Goal: Information Seeking & Learning: Learn about a topic

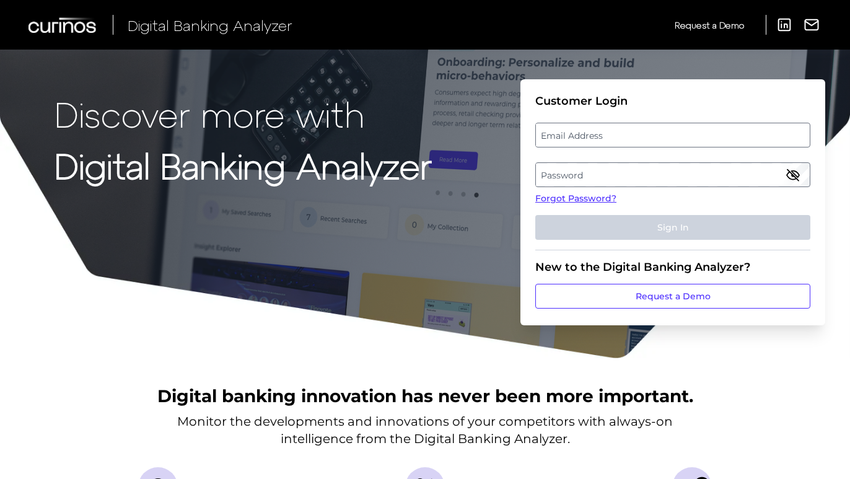
click at [555, 139] on label "Email Address" at bounding box center [672, 135] width 273 height 22
click at [555, 139] on input "email" at bounding box center [672, 135] width 275 height 25
paste input "[EMAIL_ADDRESS][DOMAIN_NAME]"
type input "[EMAIL_ADDRESS][DOMAIN_NAME]"
click at [559, 176] on label "Password" at bounding box center [672, 174] width 273 height 22
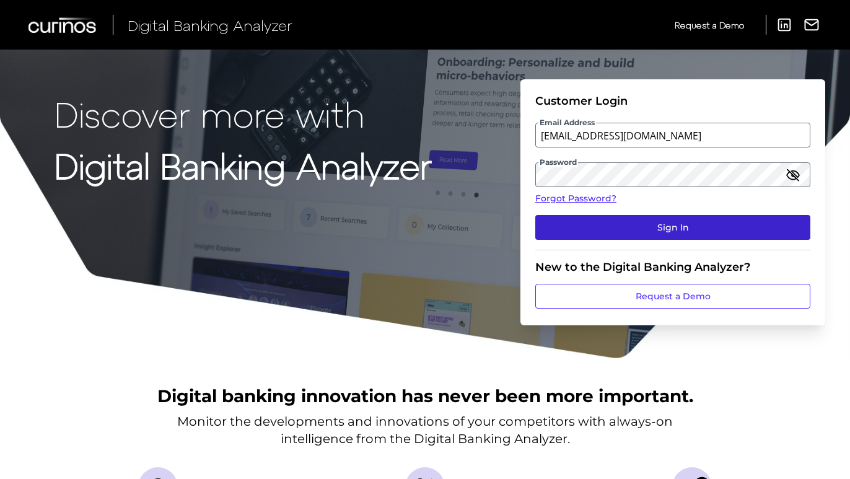
click at [605, 228] on button "Sign In" at bounding box center [672, 227] width 275 height 25
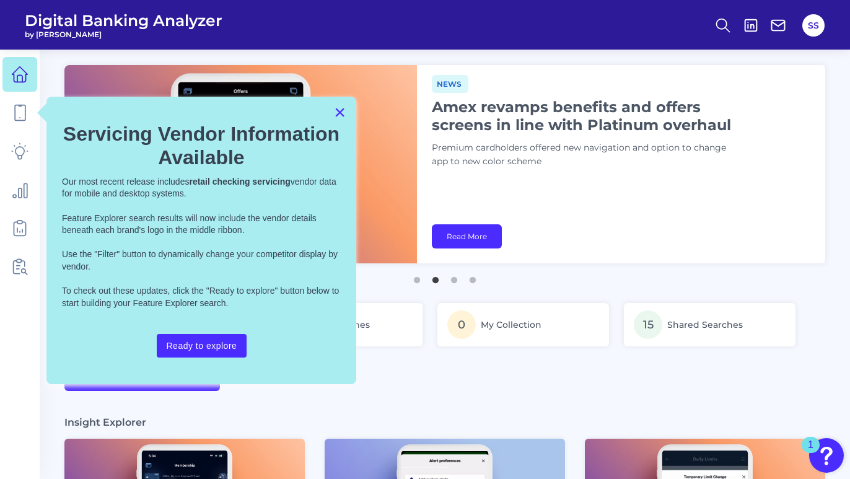
click at [339, 113] on button "×" at bounding box center [340, 112] width 12 height 20
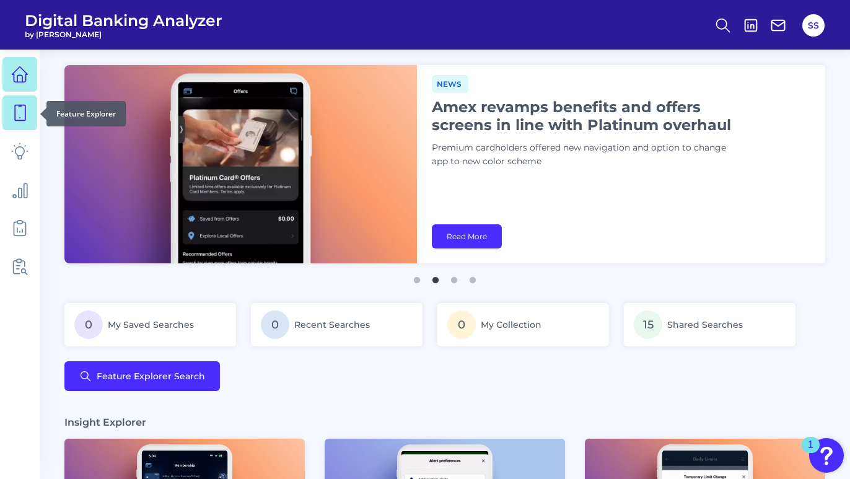
click at [31, 110] on link at bounding box center [19, 112] width 35 height 35
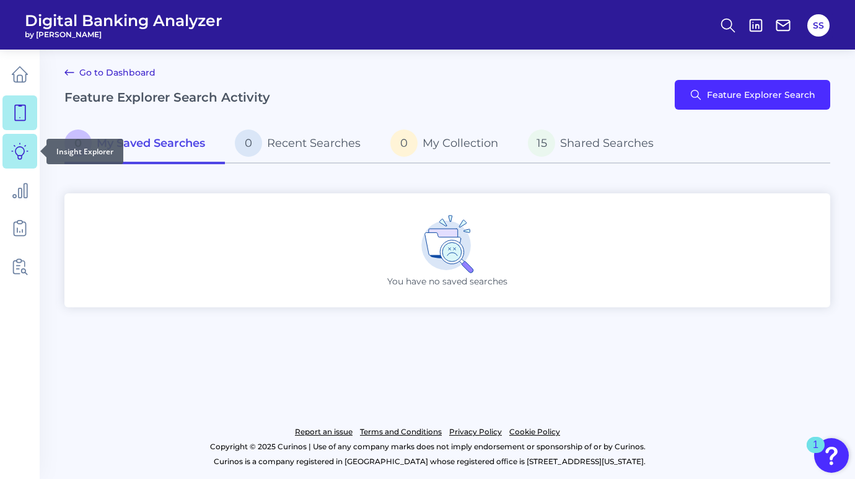
click at [24, 156] on icon at bounding box center [19, 150] width 17 height 17
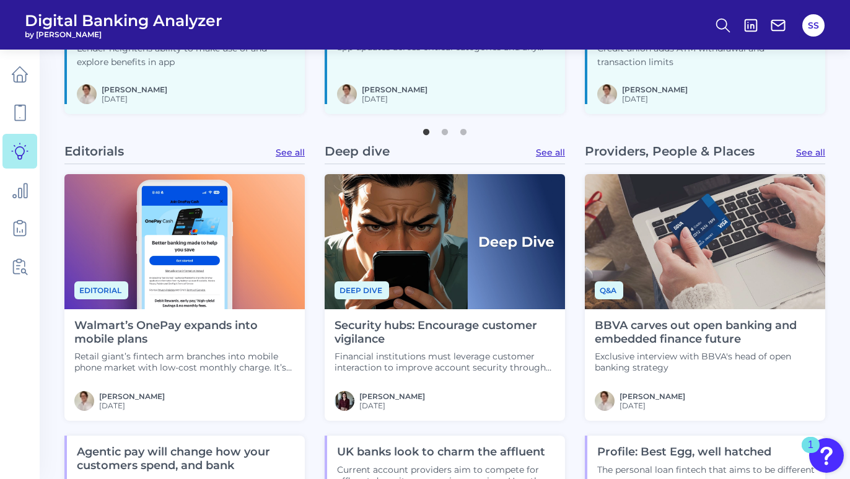
scroll to position [634, 0]
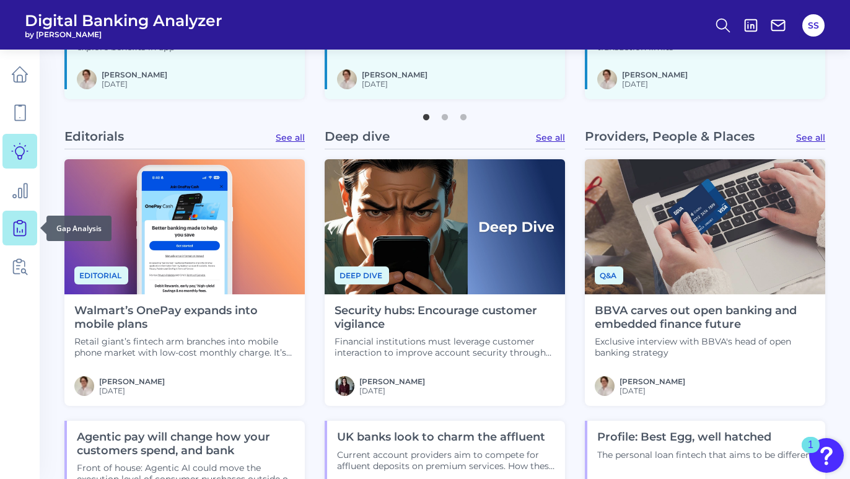
click at [19, 224] on icon at bounding box center [19, 227] width 17 height 17
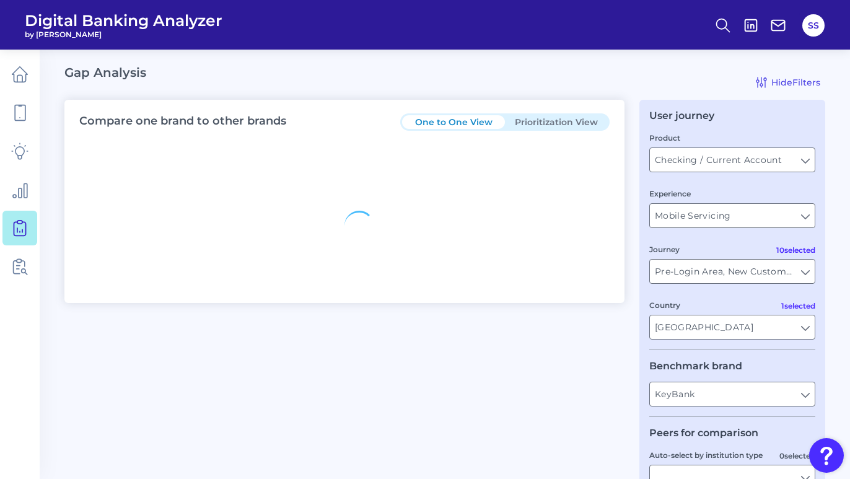
type input "All Countries"
type input "All Journeys"
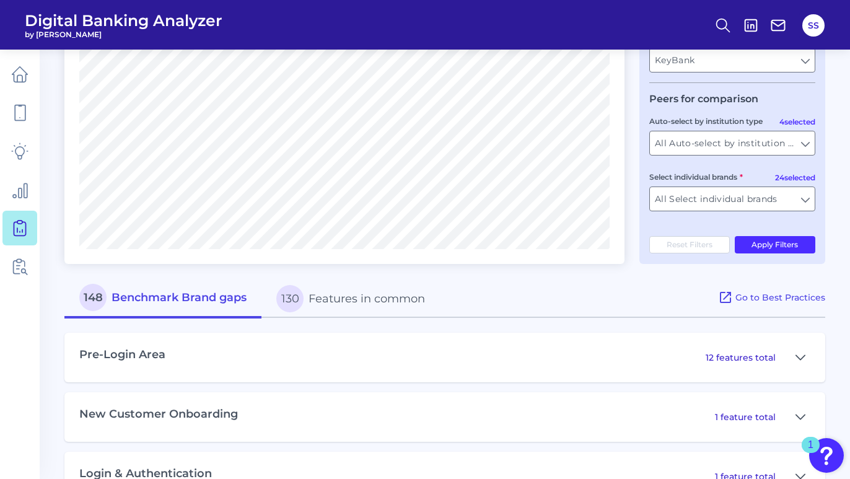
scroll to position [347, 0]
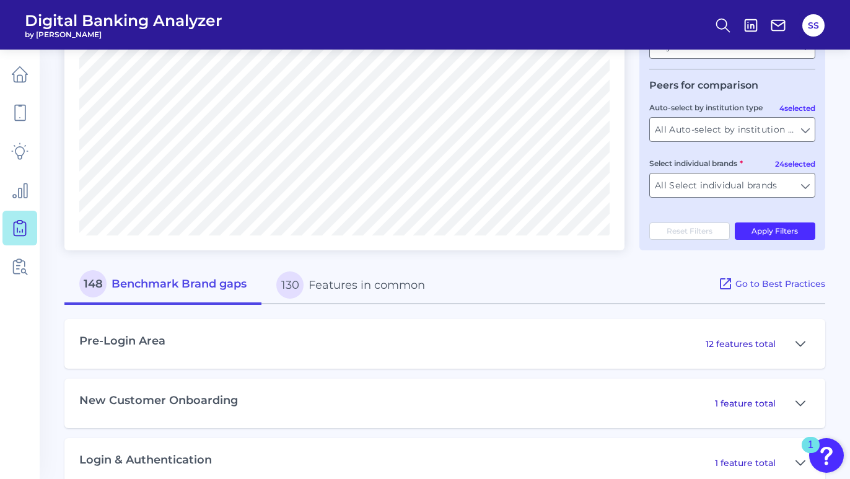
click at [745, 344] on p "12 features total" at bounding box center [740, 343] width 70 height 11
click at [794, 354] on button at bounding box center [800, 344] width 20 height 20
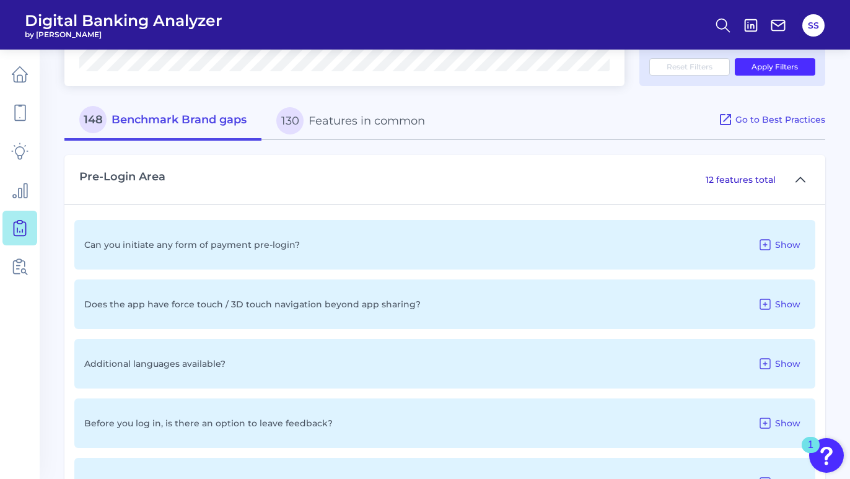
scroll to position [609, 0]
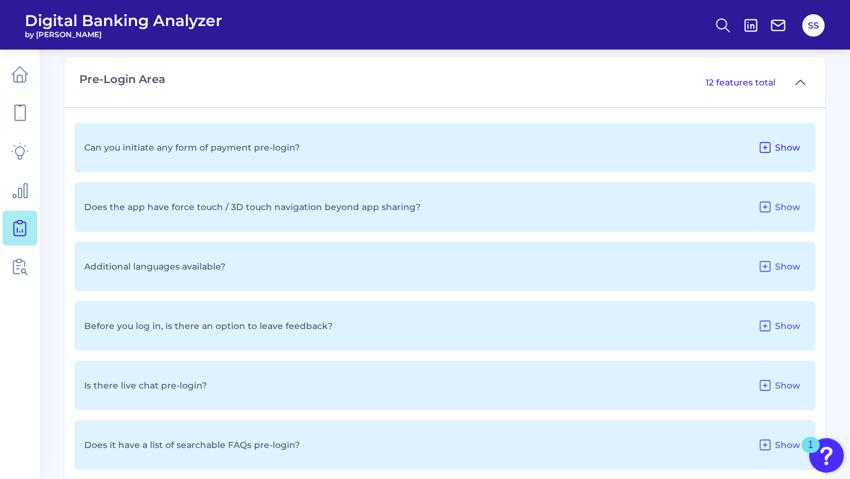
click at [767, 148] on icon at bounding box center [764, 147] width 15 height 15
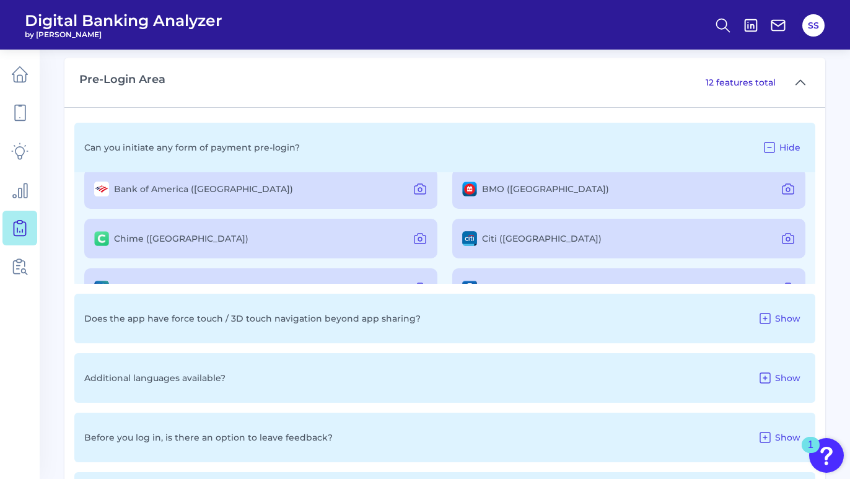
scroll to position [0, 0]
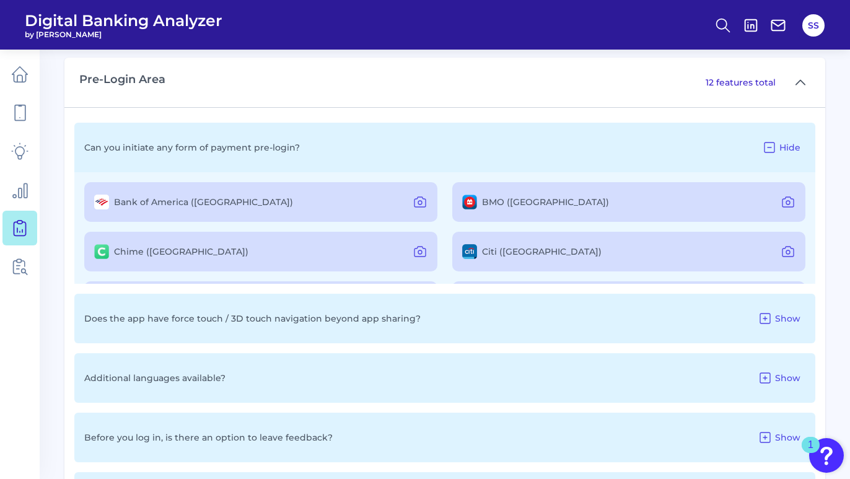
click at [544, 215] on div "BMO ([GEOGRAPHIC_DATA])" at bounding box center [628, 202] width 353 height 40
click at [471, 207] on img at bounding box center [469, 201] width 15 height 15
click at [418, 204] on icon at bounding box center [420, 203] width 4 height 4
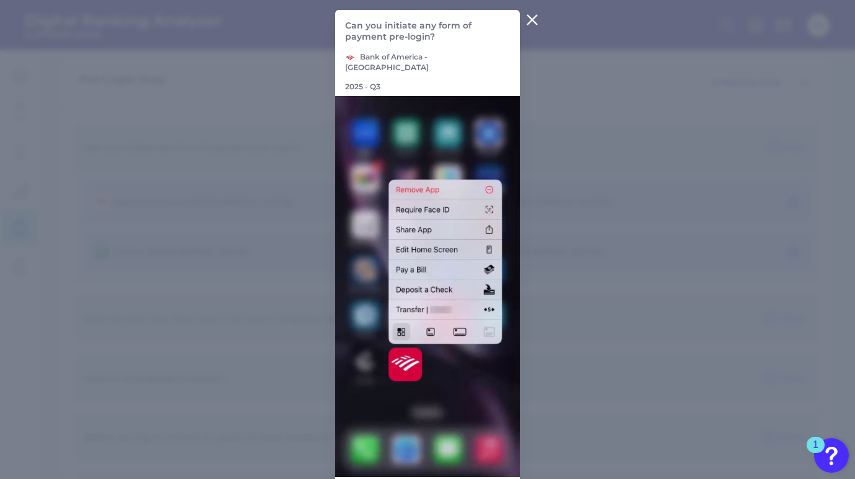
click at [530, 26] on icon at bounding box center [531, 19] width 15 height 15
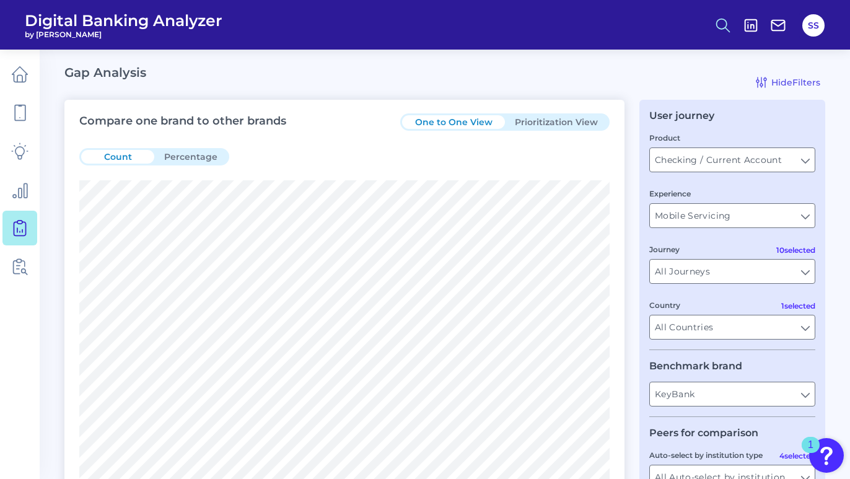
click at [723, 31] on icon at bounding box center [722, 25] width 17 height 17
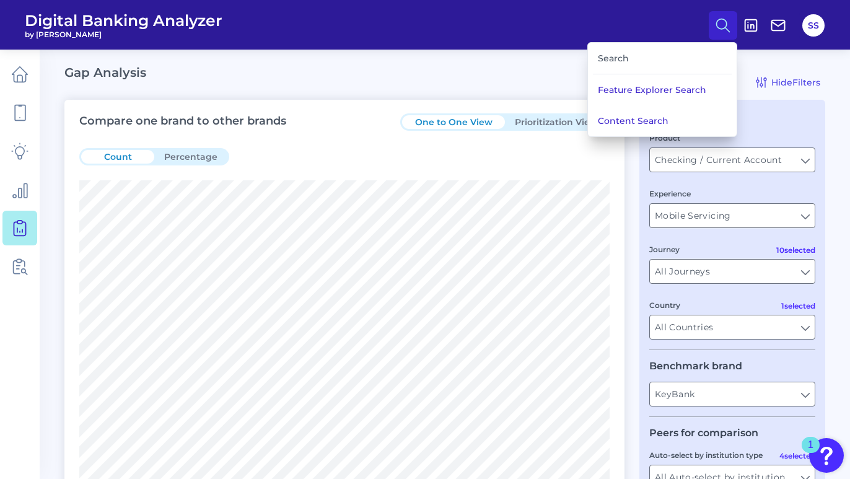
click at [617, 67] on div "Search" at bounding box center [662, 59] width 139 height 32
click at [617, 61] on div "Search" at bounding box center [662, 59] width 139 height 32
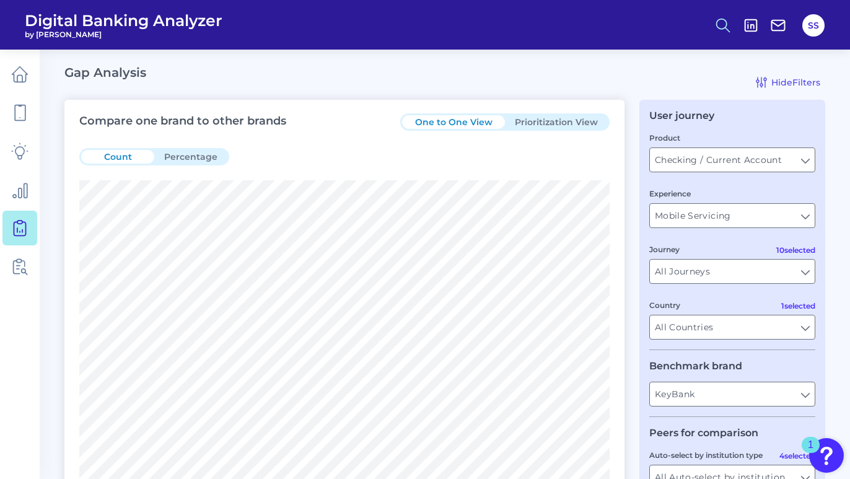
click at [723, 25] on icon at bounding box center [722, 25] width 17 height 17
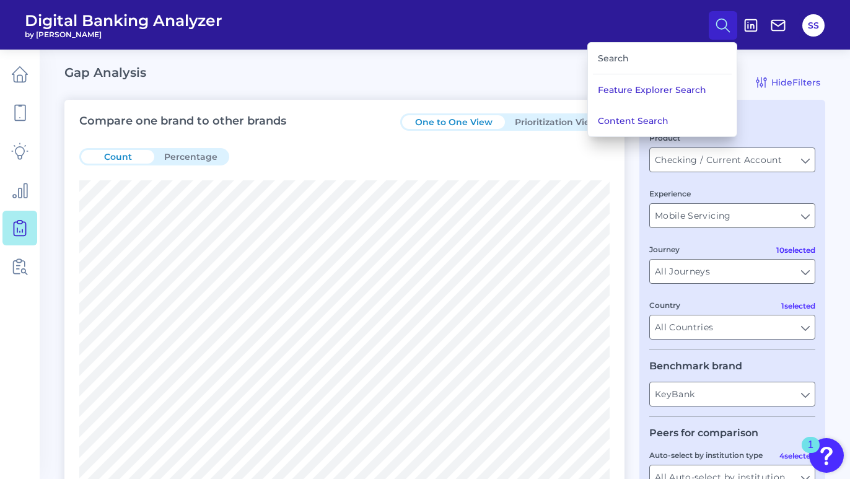
click at [653, 59] on div "Search" at bounding box center [662, 59] width 139 height 32
click at [625, 84] on button "Feature Explorer Search" at bounding box center [662, 89] width 149 height 31
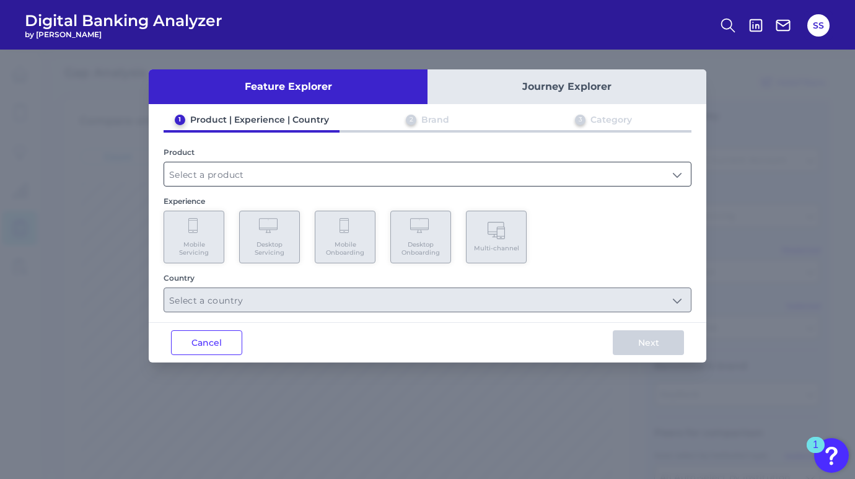
click at [388, 173] on input "text" at bounding box center [427, 174] width 526 height 24
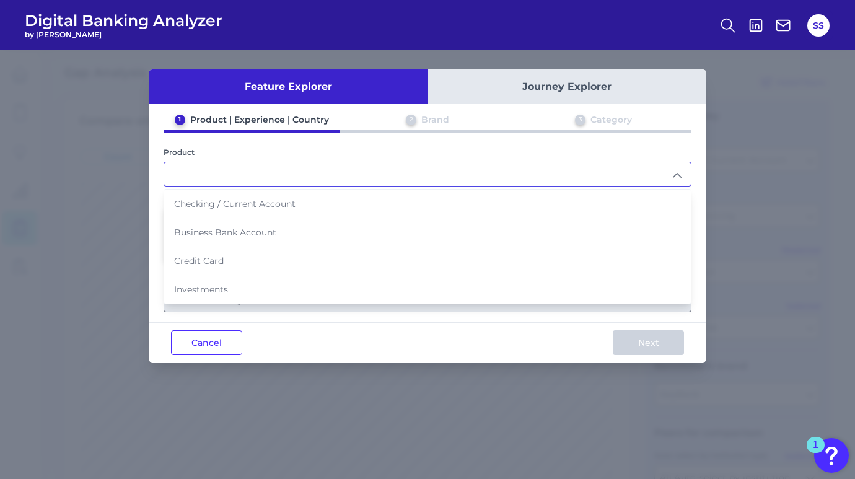
click at [289, 174] on input "text" at bounding box center [427, 174] width 526 height 24
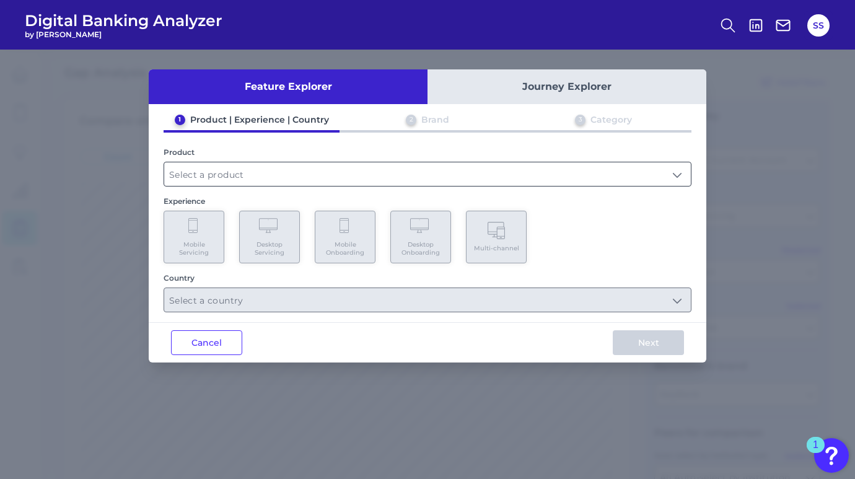
click at [278, 176] on input "text" at bounding box center [427, 174] width 526 height 24
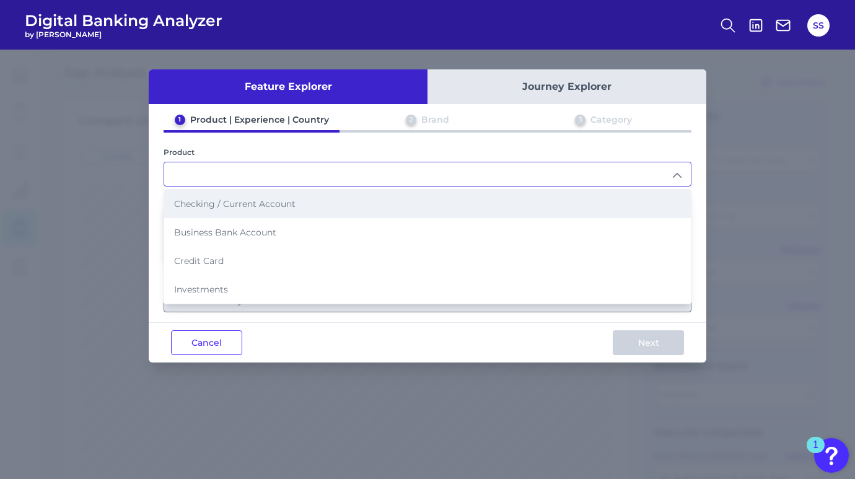
click at [267, 202] on span "Checking / Current Account" at bounding box center [234, 203] width 121 height 11
type input "Checking / Current Account"
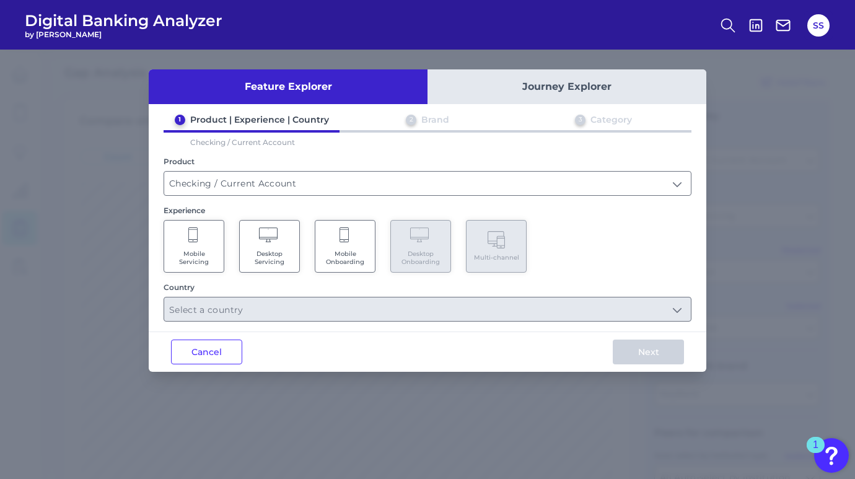
click at [251, 246] on Servicing "Desktop Servicing" at bounding box center [269, 246] width 61 height 53
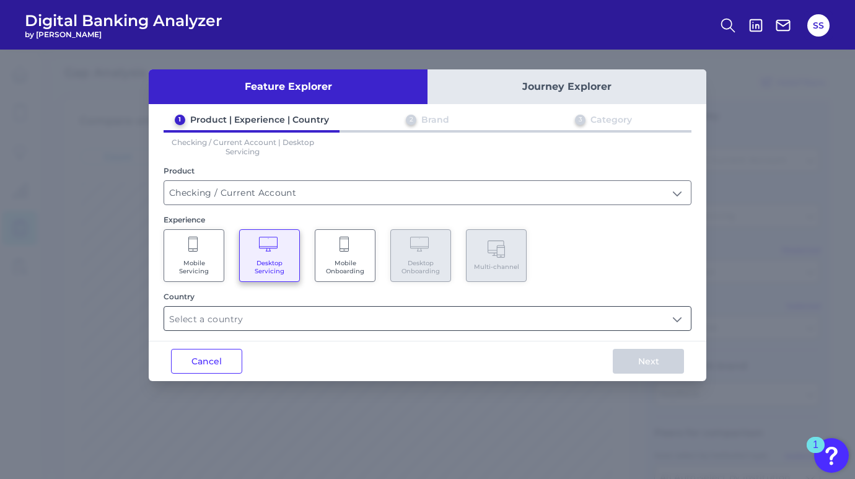
click at [243, 307] on input "text" at bounding box center [427, 319] width 526 height 24
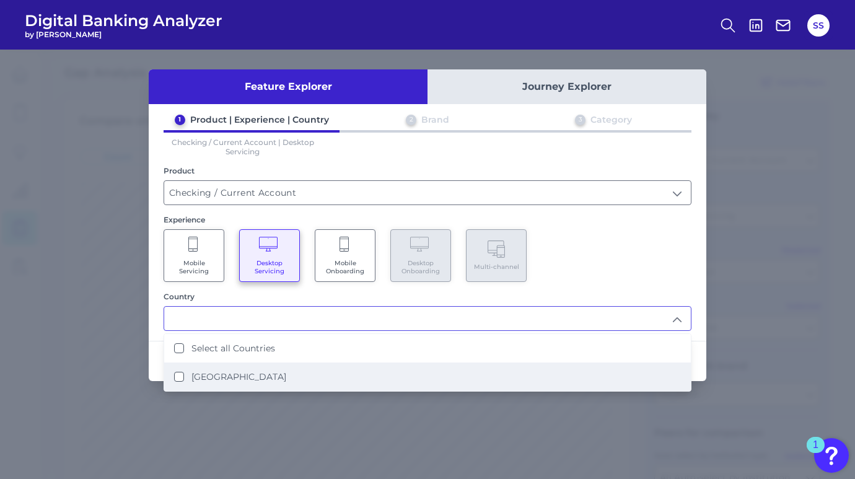
click at [180, 372] on States "[GEOGRAPHIC_DATA]" at bounding box center [179, 377] width 10 height 10
type input "Select all Countries"
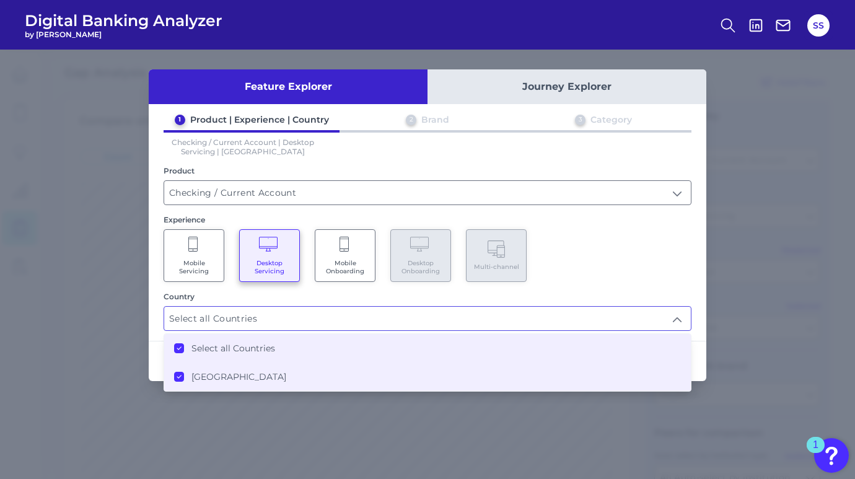
click at [629, 261] on div "Mobile Servicing Desktop Servicing Mobile Onboarding Desktop Onboarding Multi-c…" at bounding box center [427, 255] width 528 height 53
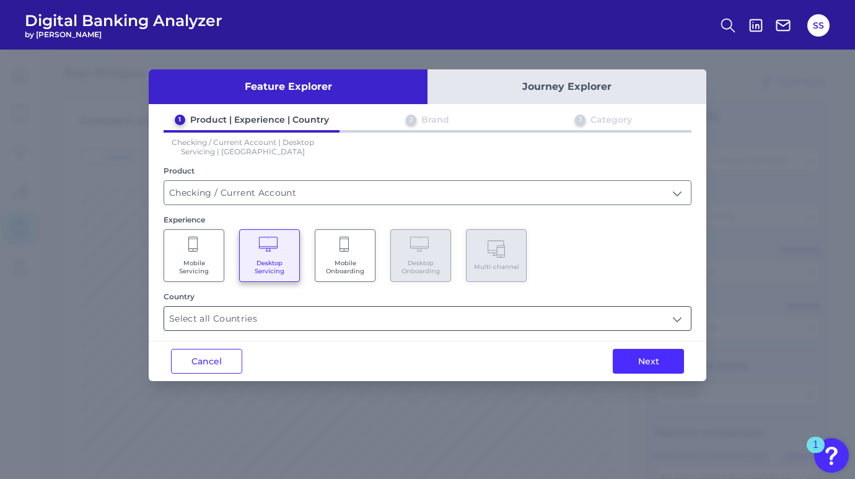
click at [600, 310] on input "Select all Countries" at bounding box center [427, 319] width 526 height 24
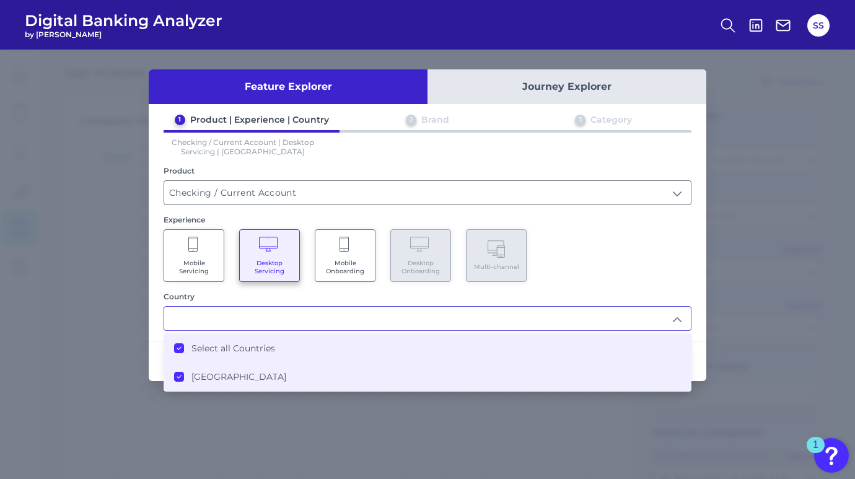
click at [616, 268] on div "Mobile Servicing Desktop Servicing Mobile Onboarding Desktop Onboarding Multi-c…" at bounding box center [427, 255] width 528 height 53
type input "Select all Countries"
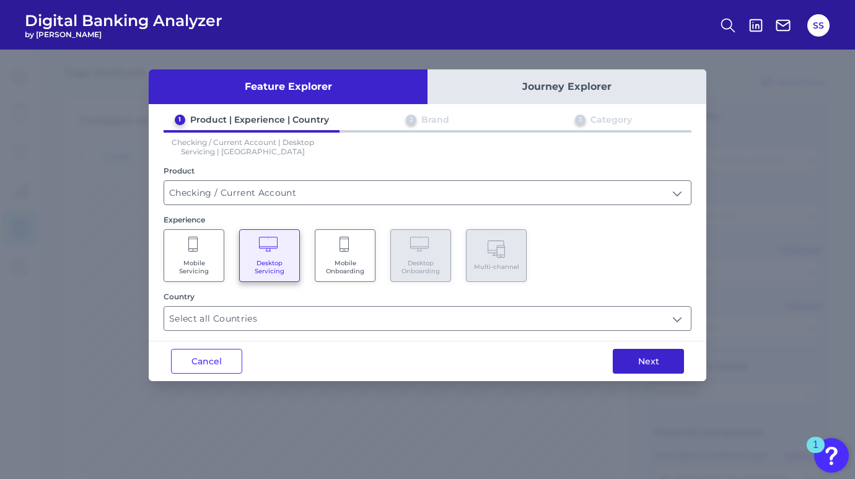
click at [655, 357] on button "Next" at bounding box center [647, 361] width 71 height 25
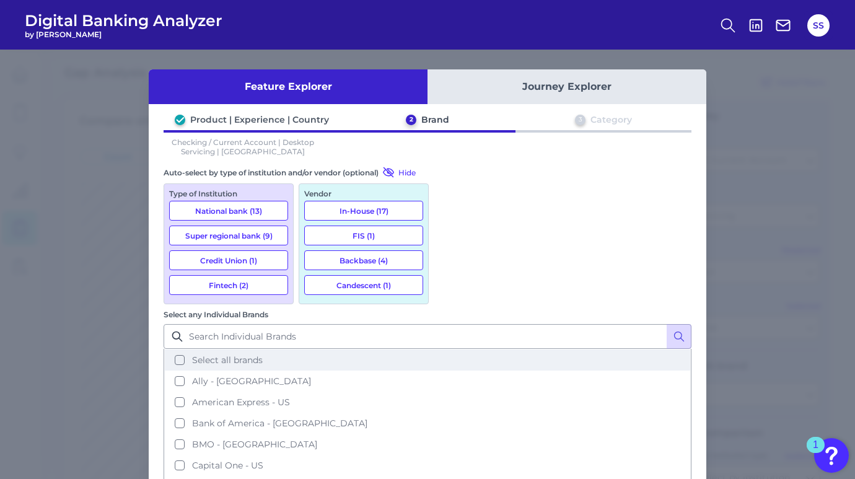
click at [447, 349] on button "Select all brands" at bounding box center [427, 359] width 525 height 21
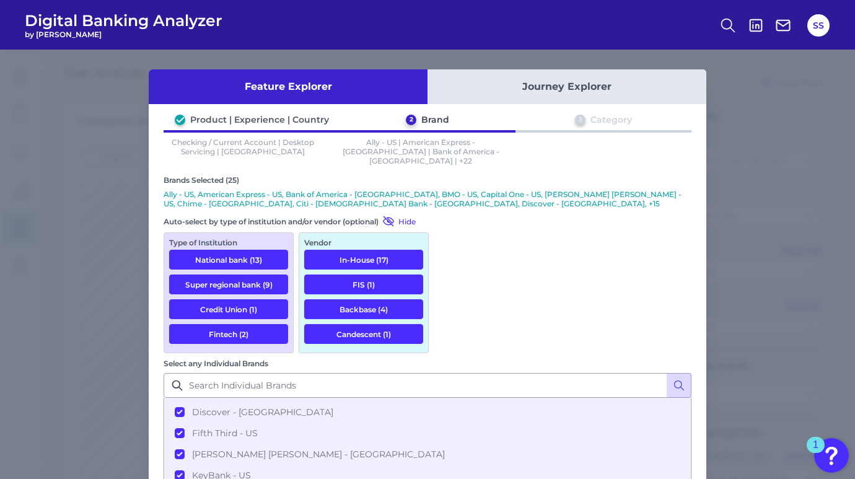
scroll to position [9, 0]
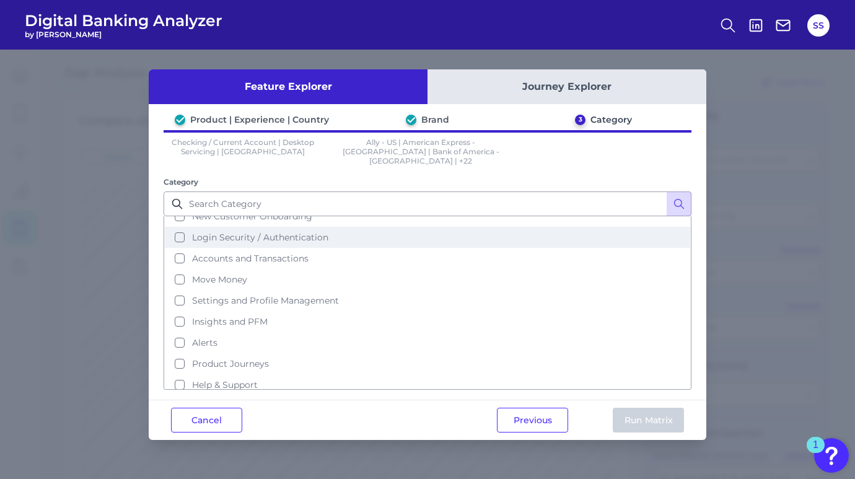
scroll to position [0, 0]
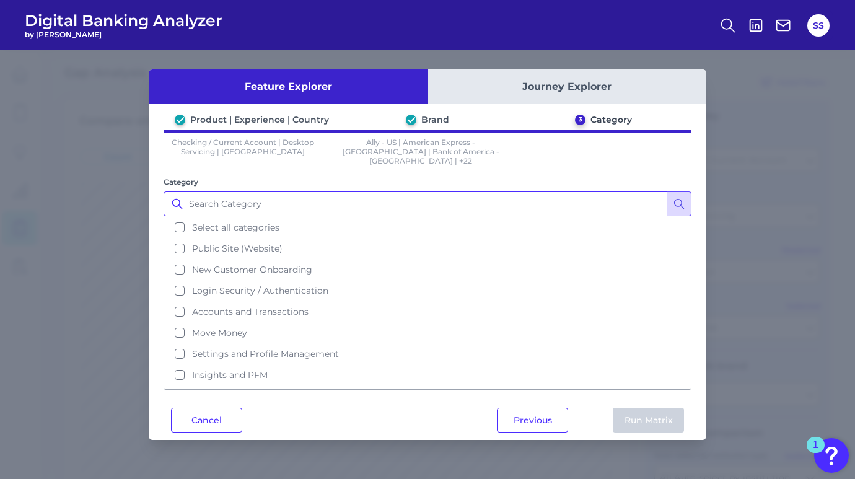
click at [381, 199] on input "Category" at bounding box center [427, 203] width 528 height 25
type input "f"
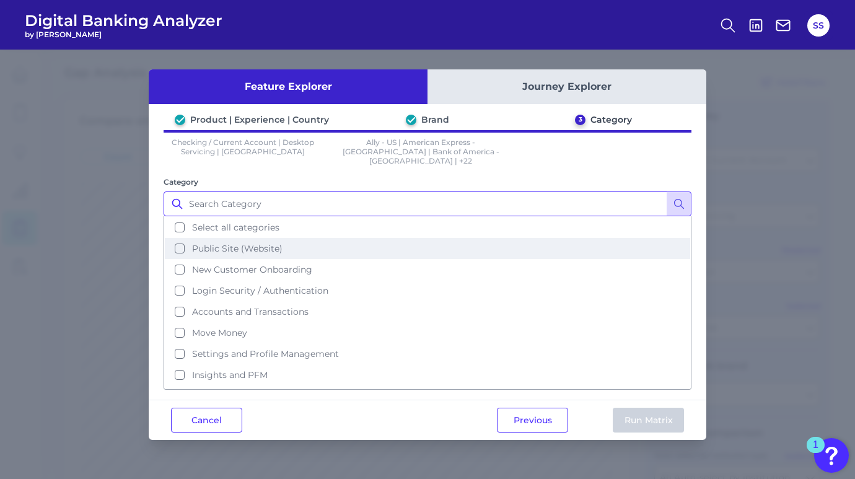
click at [179, 240] on button "Public Site (Website)" at bounding box center [427, 248] width 525 height 21
click at [645, 411] on button "Run Matrix" at bounding box center [647, 419] width 71 height 25
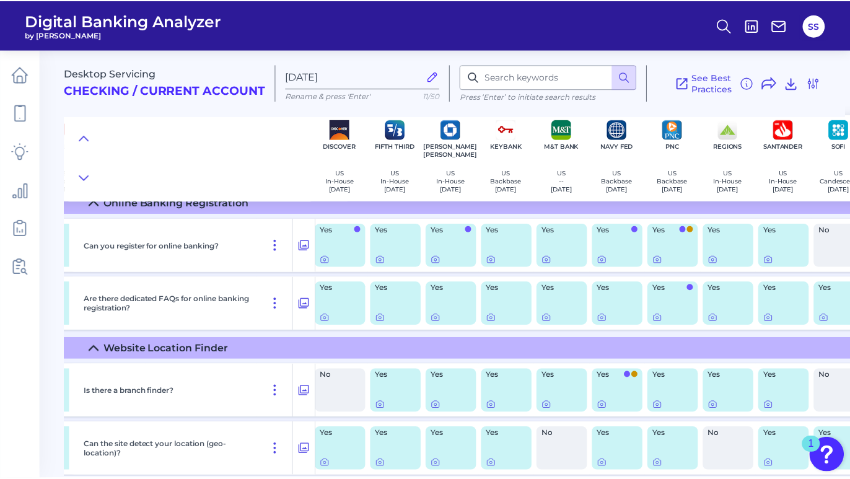
scroll to position [0, 505]
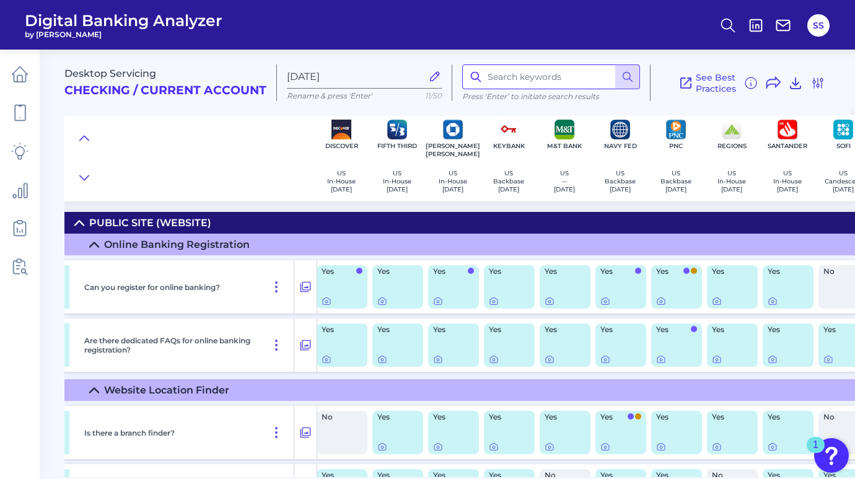
click at [546, 75] on input at bounding box center [551, 76] width 178 height 25
type input "financial wellness"
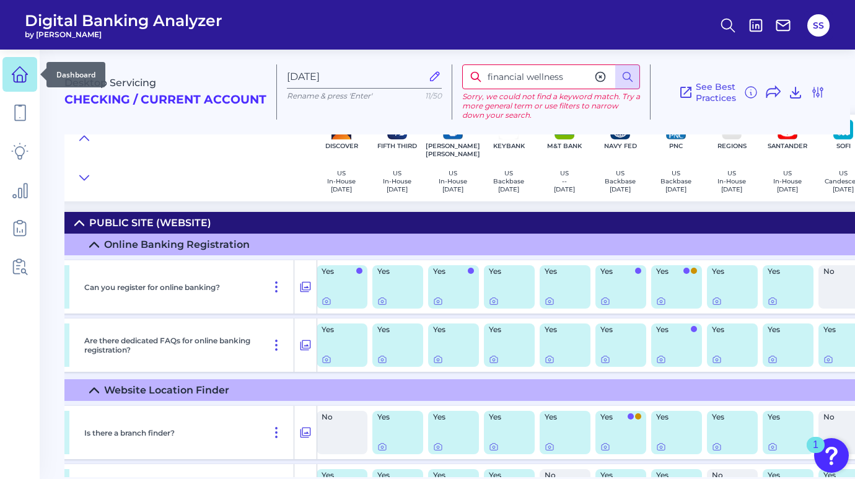
click at [16, 83] on link at bounding box center [19, 74] width 35 height 35
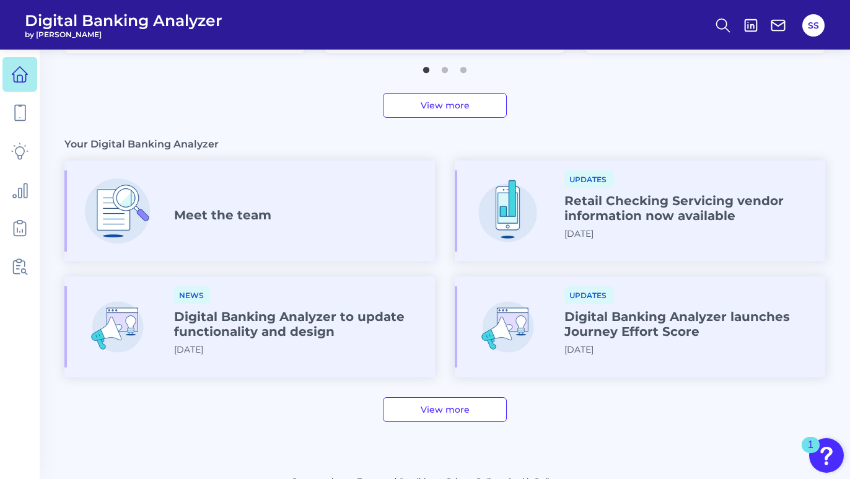
scroll to position [632, 0]
click at [18, 106] on icon at bounding box center [19, 112] width 17 height 17
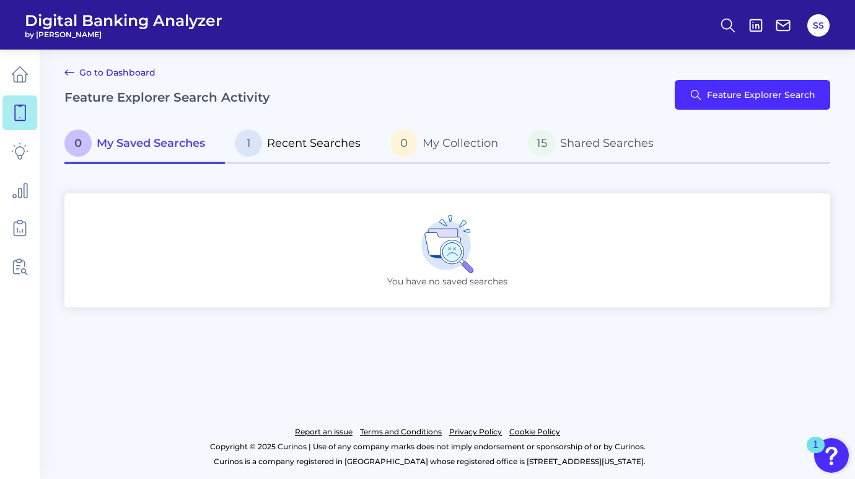
click at [314, 142] on span "Recent Searches" at bounding box center [314, 143] width 94 height 14
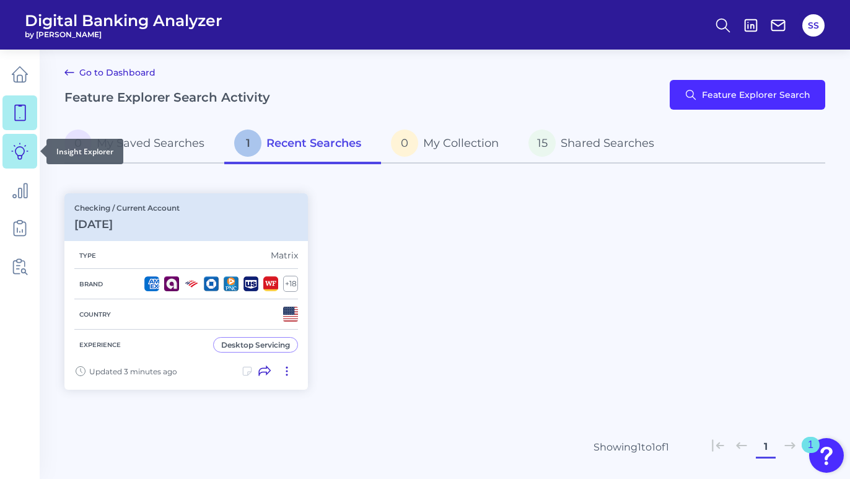
click at [29, 164] on link at bounding box center [19, 151] width 35 height 35
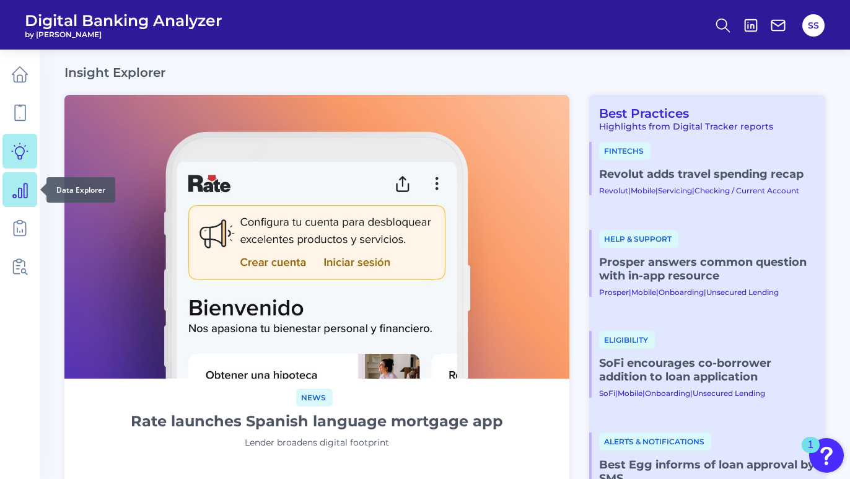
click at [18, 204] on link at bounding box center [19, 189] width 35 height 35
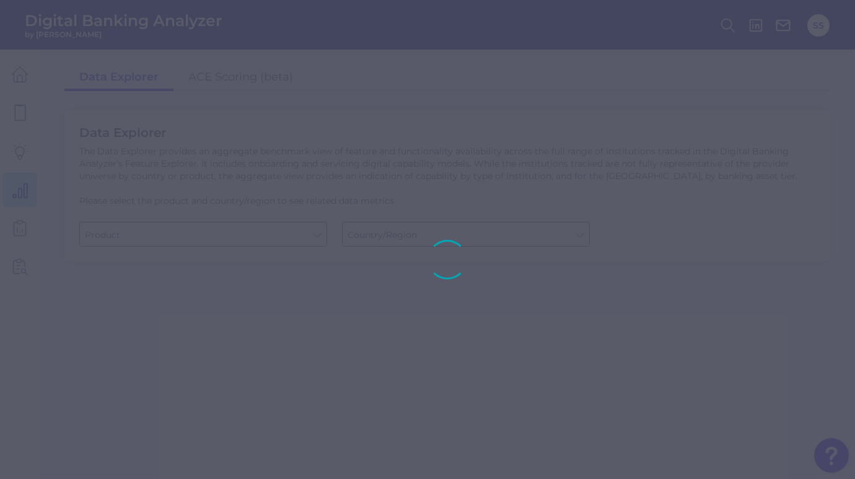
type input "Business Bank Account"
type input "[GEOGRAPHIC_DATA]"
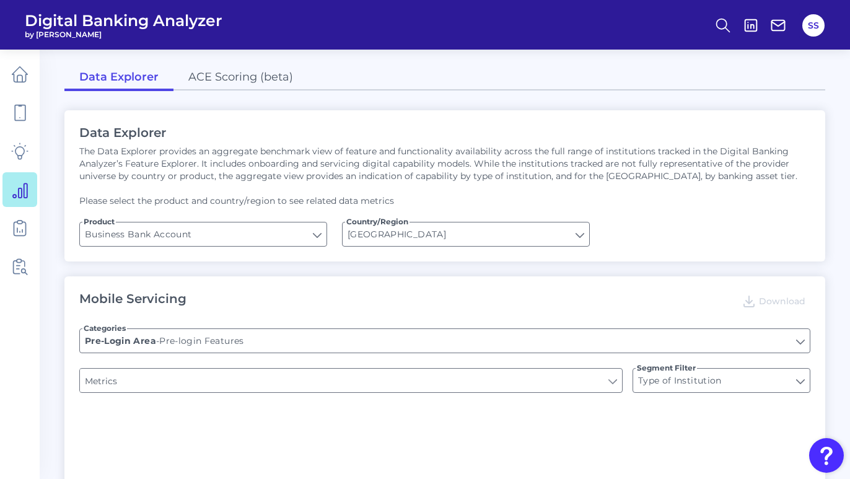
type input "Upon opening the app are users immediately prompted to use Touch/Face ID to log…"
type input "Does it offer third-party single sign on?"
type input "Can you apply for the PRODUCT as a new to brand customer on ANY digital channel?"
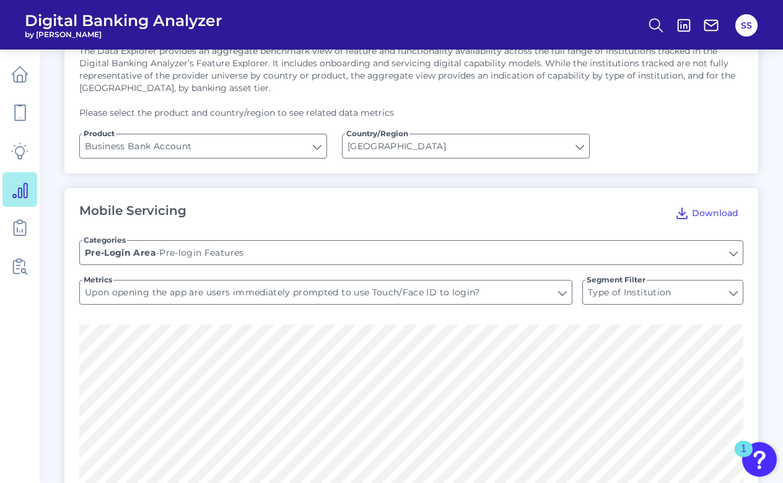
scroll to position [110, 0]
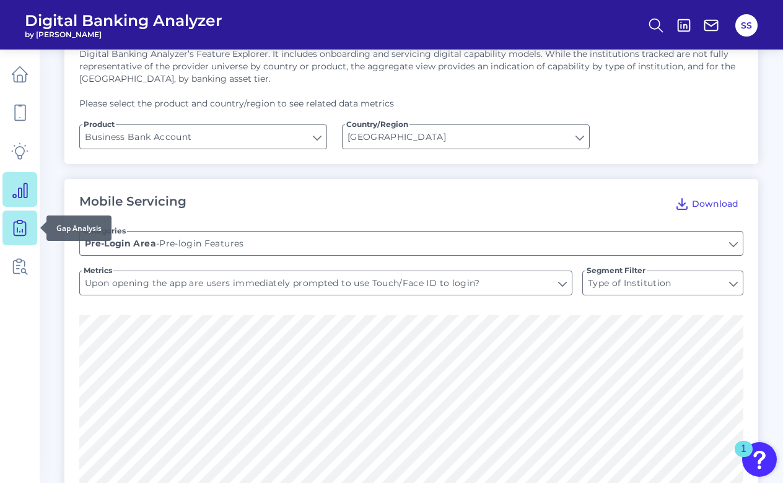
click at [24, 228] on icon at bounding box center [19, 227] width 17 height 17
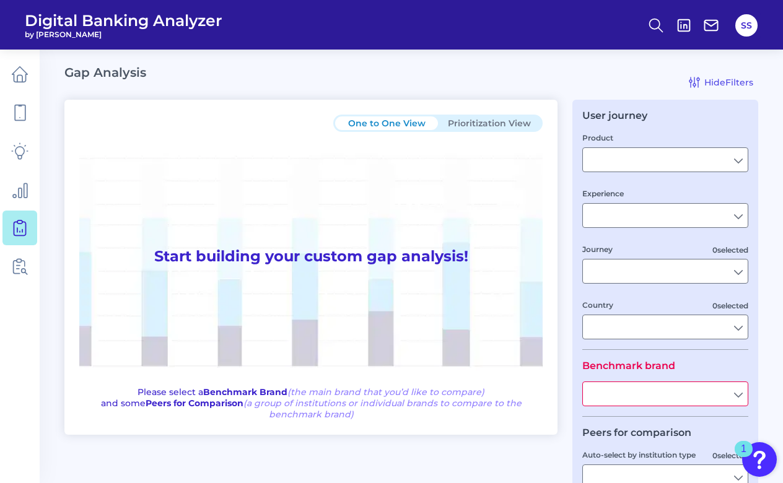
type input "Checking / Current Account"
type input "Mobile Servicing"
type input "Pre-Login Area, New Customer Onboarding, Login & Authentication, Accounts and t…"
type input "[GEOGRAPHIC_DATA]"
type input "KeyBank"
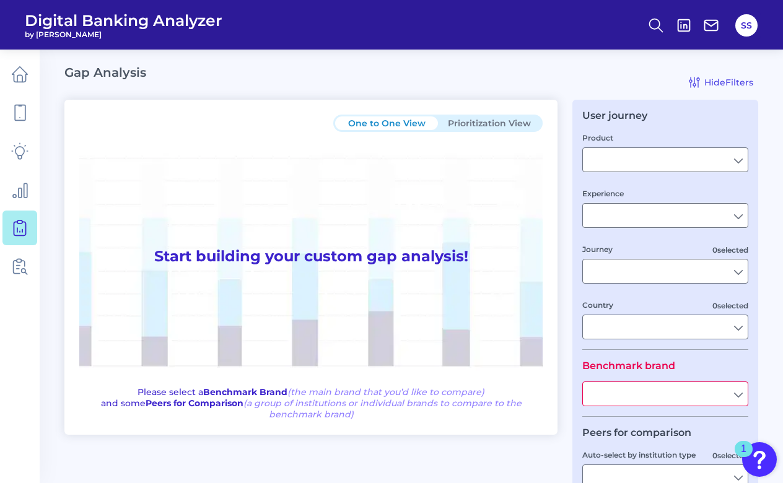
type input "All Select individual brands"
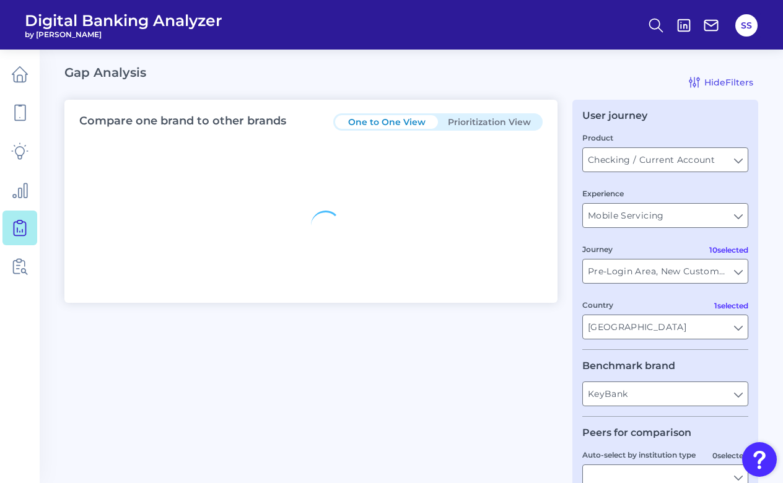
type input "All Journeys"
type input "All Countries"
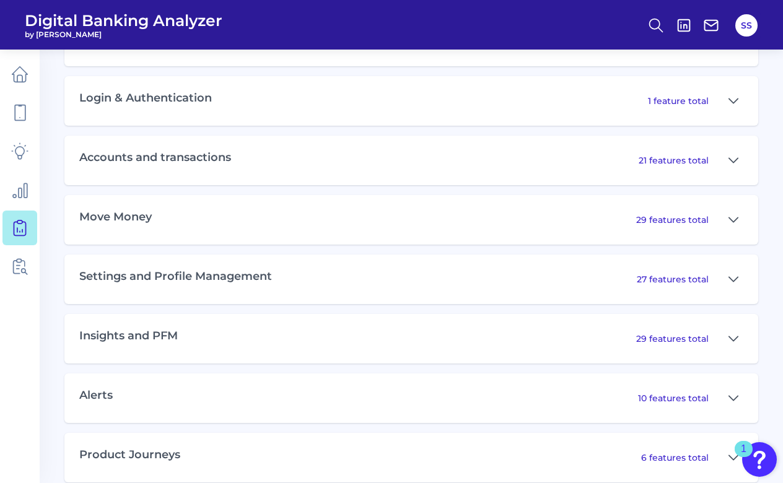
scroll to position [790, 0]
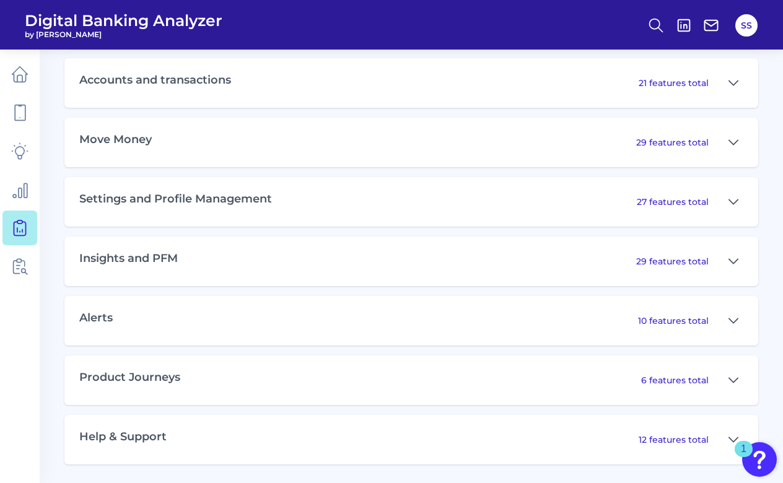
click at [677, 383] on p "6 features total" at bounding box center [674, 380] width 67 height 11
click at [736, 383] on icon at bounding box center [733, 380] width 10 height 15
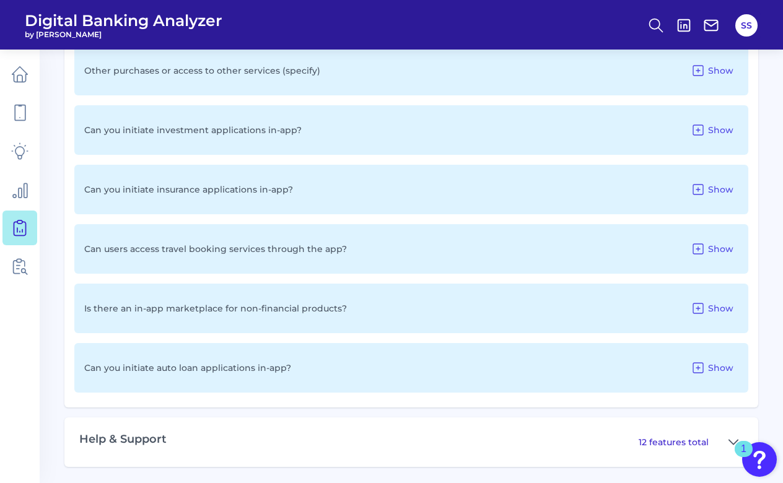
scroll to position [1167, 0]
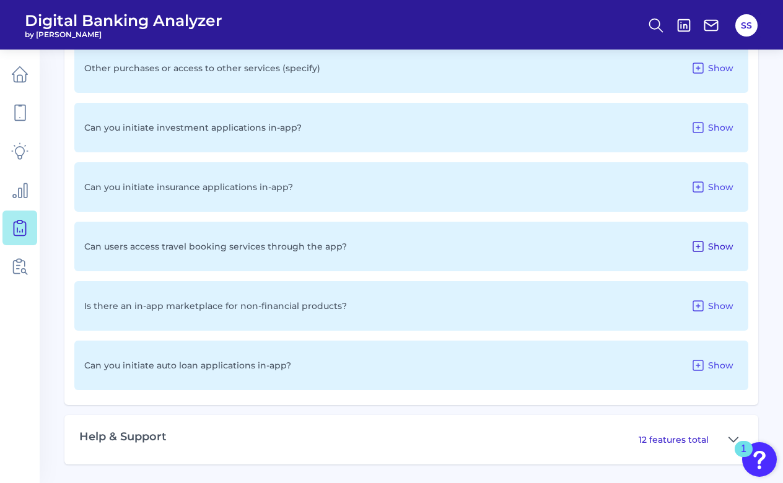
click at [695, 247] on icon at bounding box center [697, 246] width 15 height 15
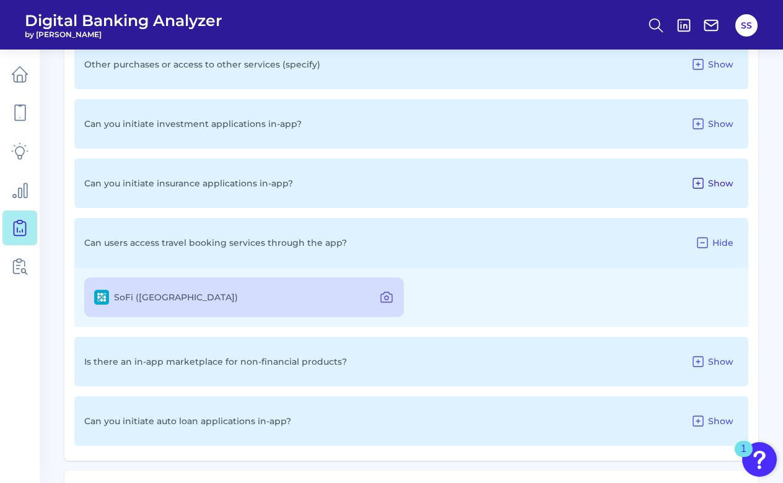
click at [699, 188] on icon at bounding box center [697, 183] width 15 height 15
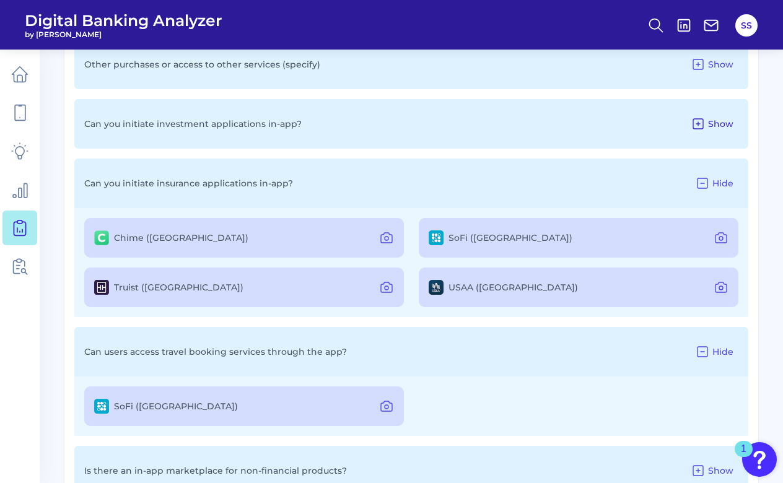
click at [697, 127] on icon at bounding box center [698, 124] width 10 height 10
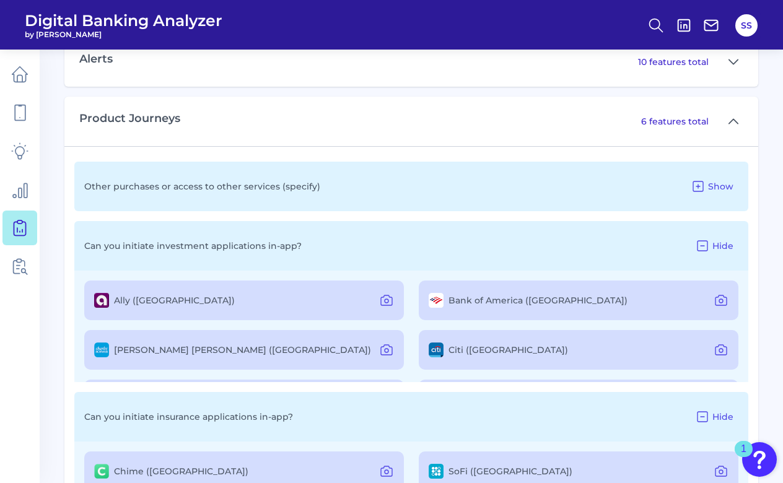
scroll to position [1032, 0]
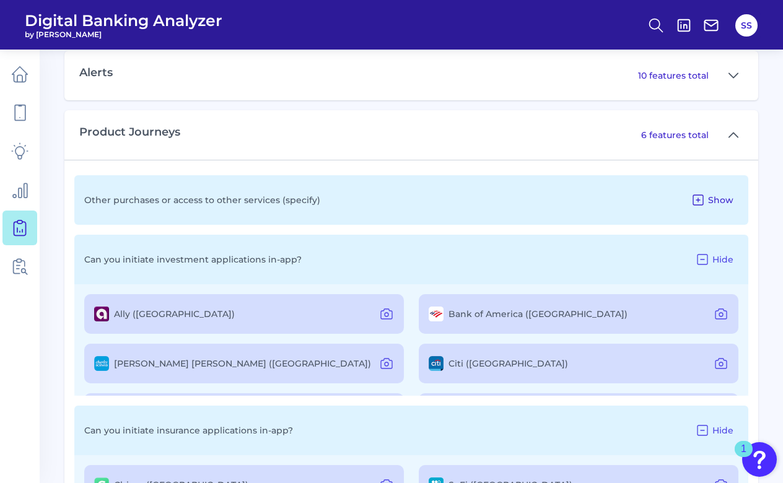
click at [697, 201] on icon at bounding box center [697, 200] width 15 height 15
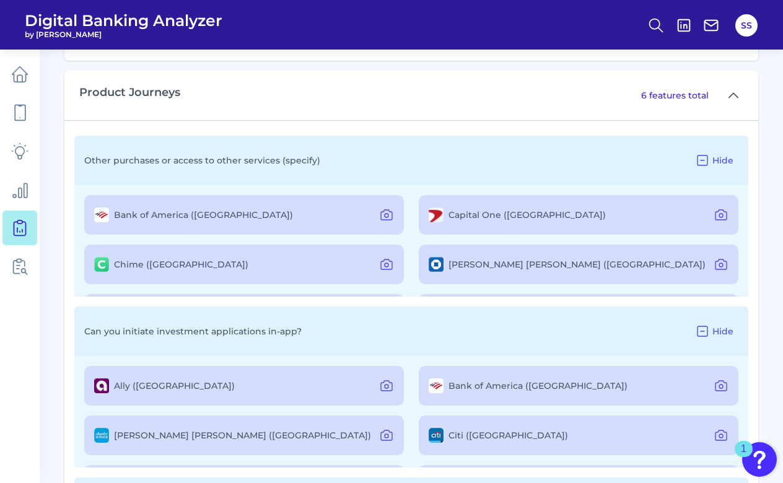
scroll to position [1074, 0]
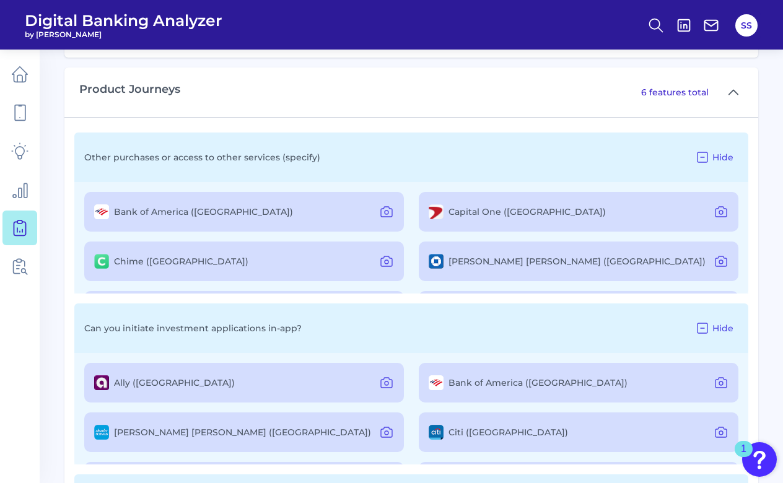
click at [448, 216] on label "Capital One ([GEOGRAPHIC_DATA])" at bounding box center [526, 211] width 157 height 11
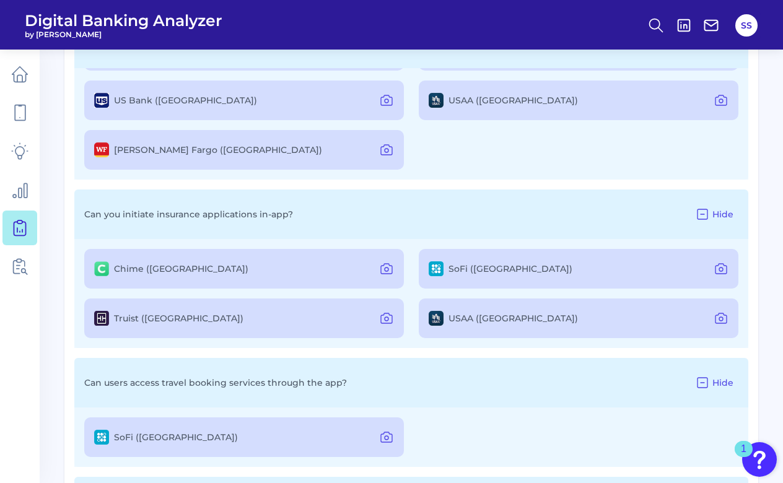
scroll to position [1559, 0]
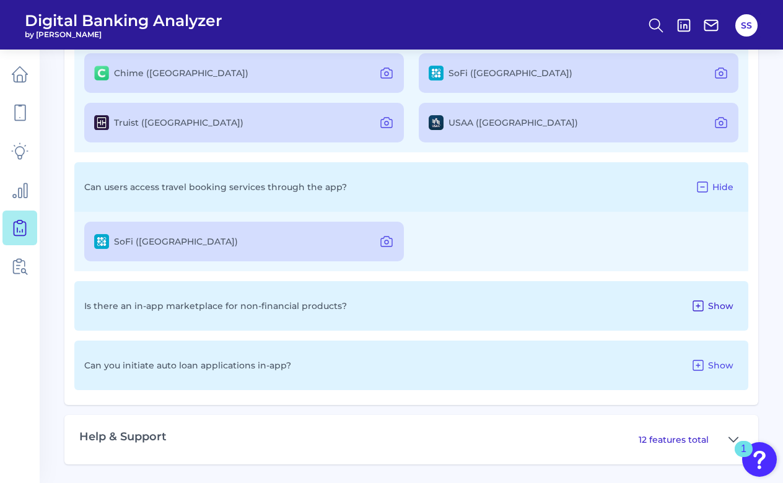
click at [700, 307] on icon at bounding box center [697, 305] width 15 height 15
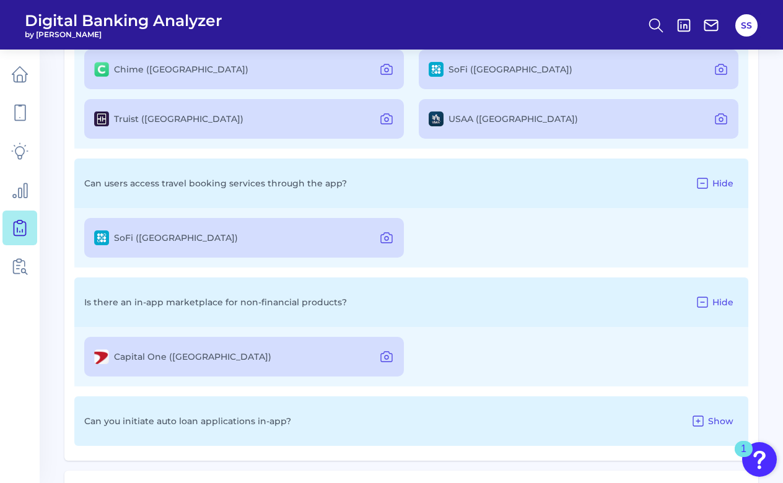
scroll to position [1618, 0]
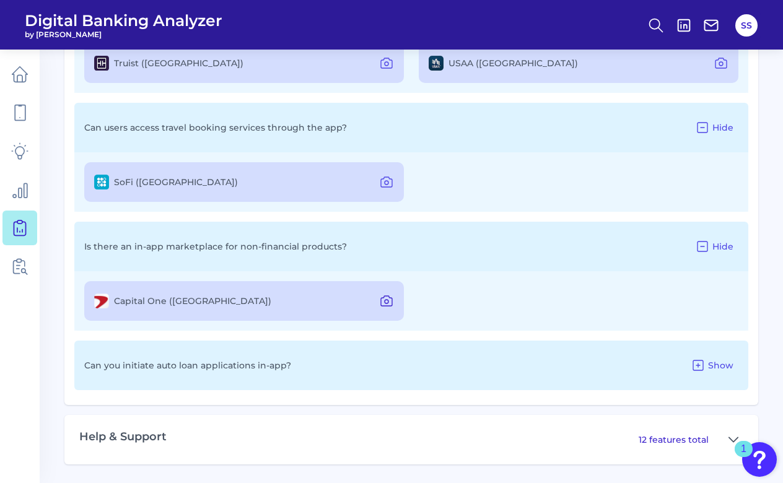
click at [388, 300] on icon at bounding box center [387, 302] width 4 height 4
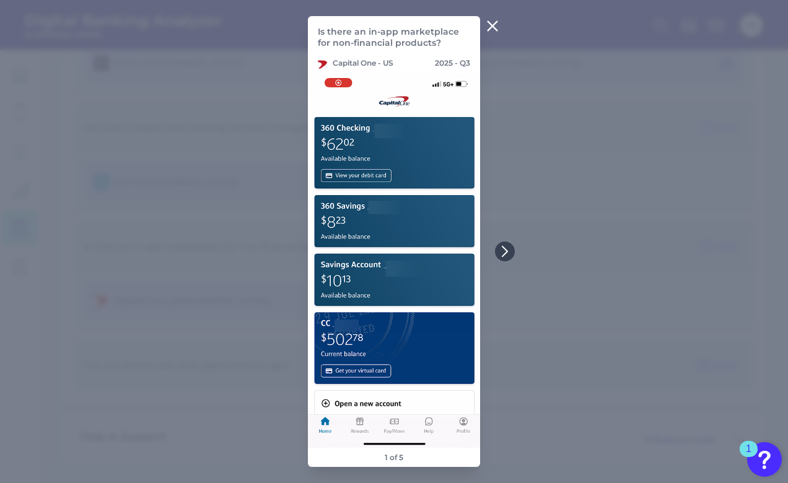
click at [491, 25] on icon at bounding box center [492, 26] width 9 height 9
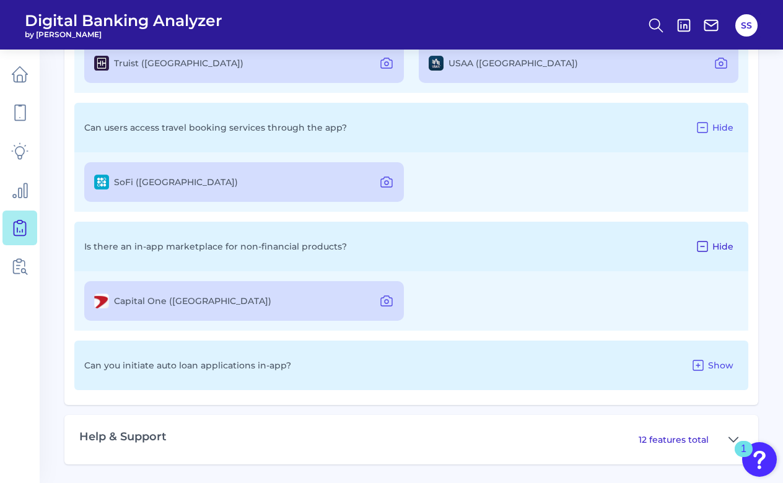
click at [704, 245] on icon at bounding box center [702, 246] width 15 height 15
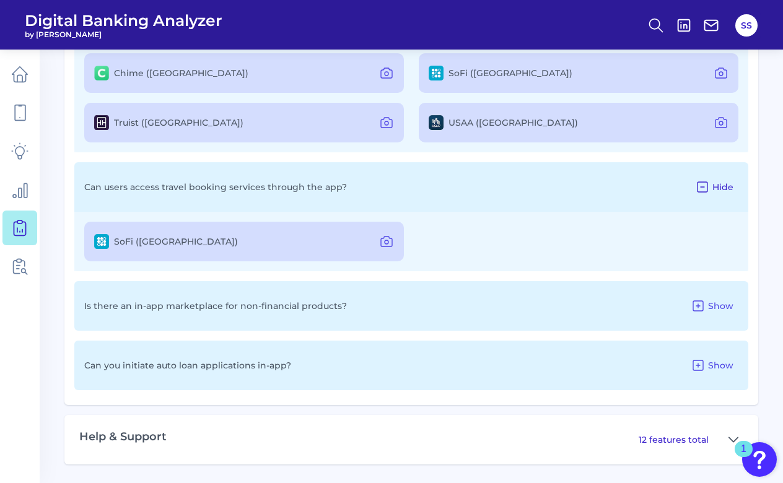
click at [702, 193] on icon at bounding box center [702, 187] width 15 height 15
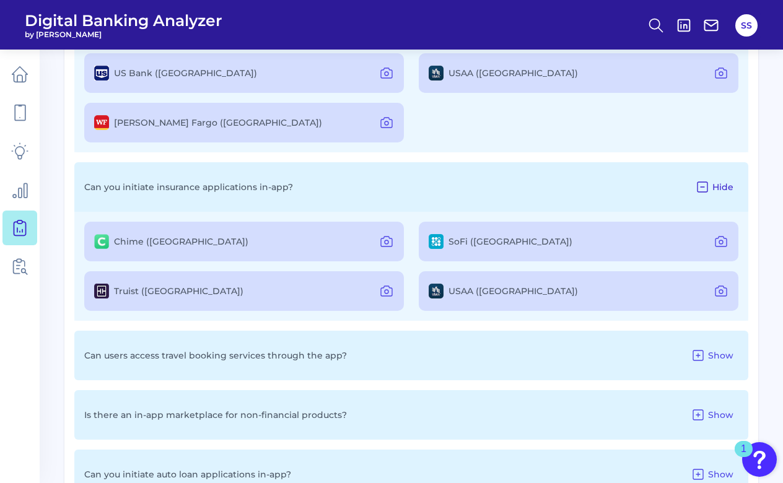
click at [702, 191] on icon at bounding box center [702, 187] width 10 height 10
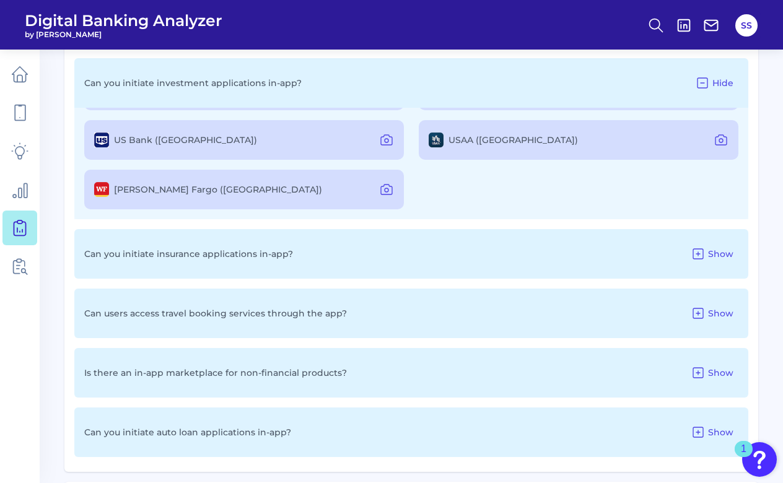
scroll to position [1313, 0]
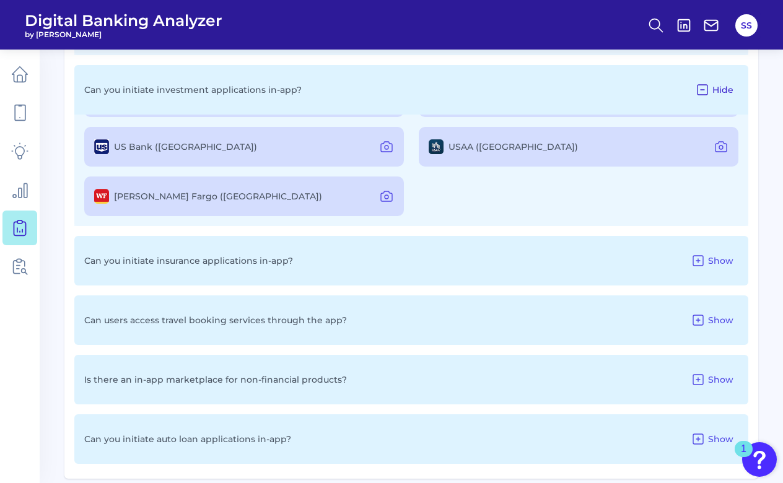
click at [703, 95] on icon at bounding box center [702, 89] width 15 height 15
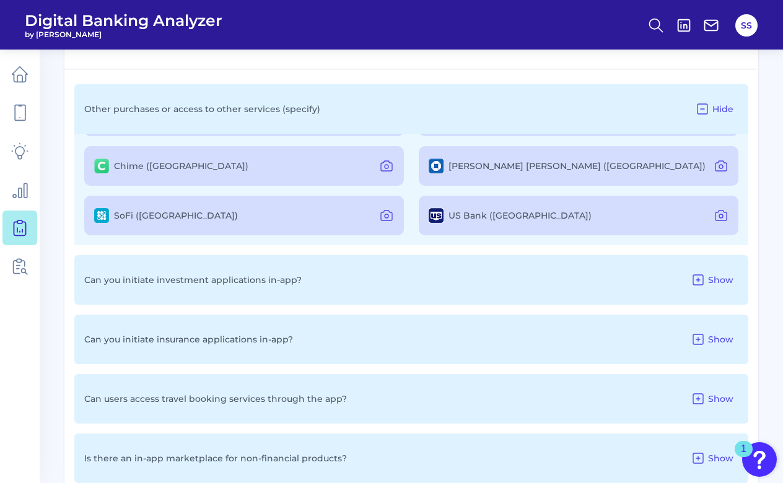
scroll to position [1122, 0]
click at [702, 113] on icon at bounding box center [702, 110] width 10 height 10
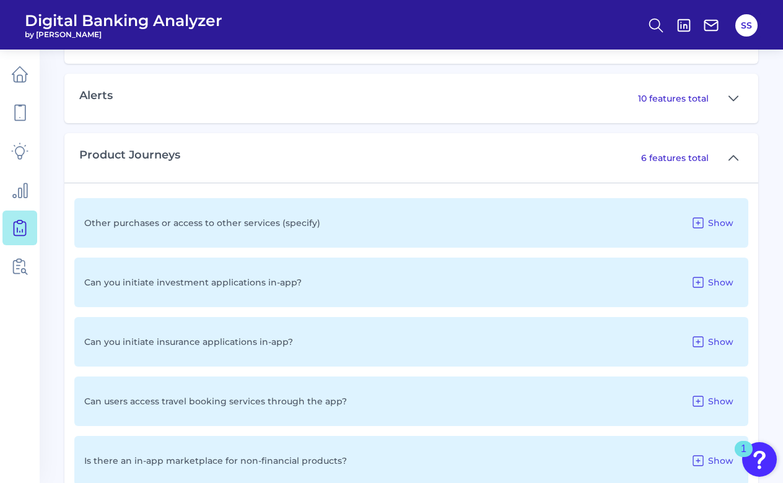
scroll to position [984, 0]
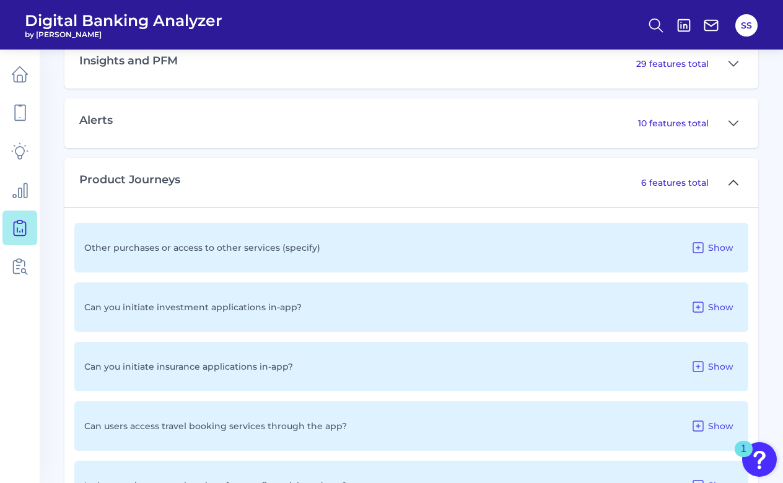
click at [736, 186] on icon at bounding box center [733, 182] width 10 height 15
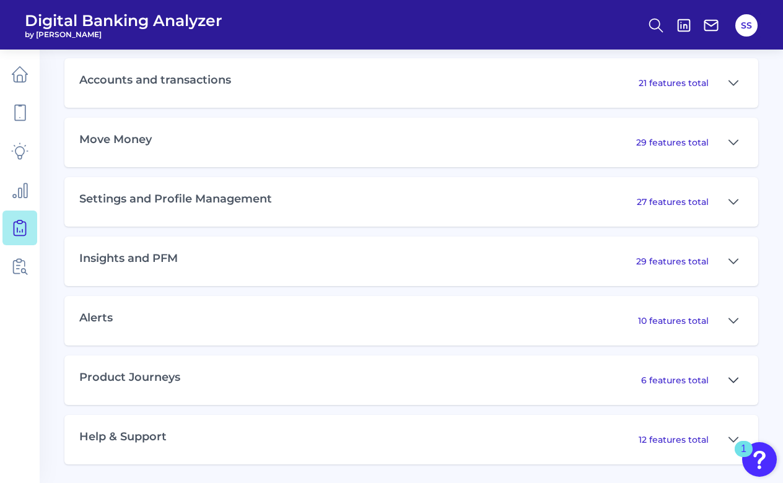
scroll to position [790, 0]
click at [735, 316] on icon at bounding box center [733, 320] width 10 height 15
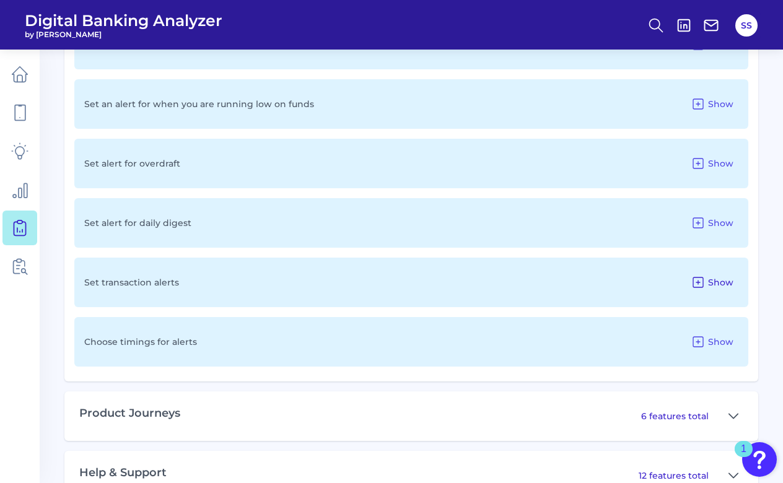
scroll to position [1405, 0]
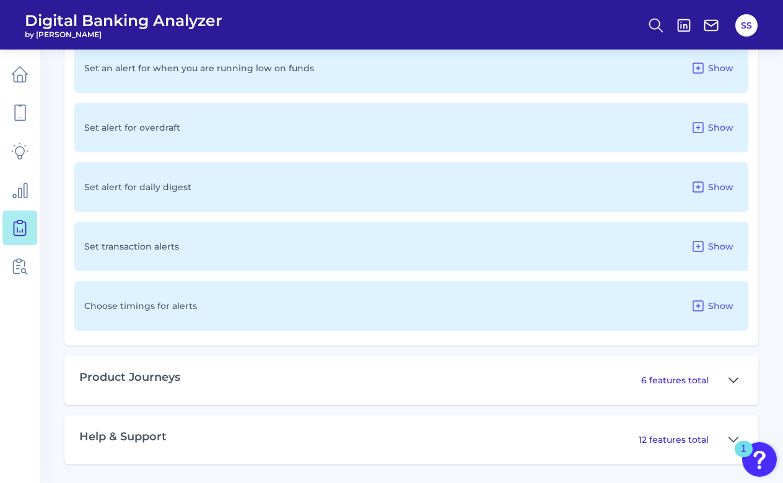
click at [734, 384] on icon at bounding box center [733, 380] width 10 height 15
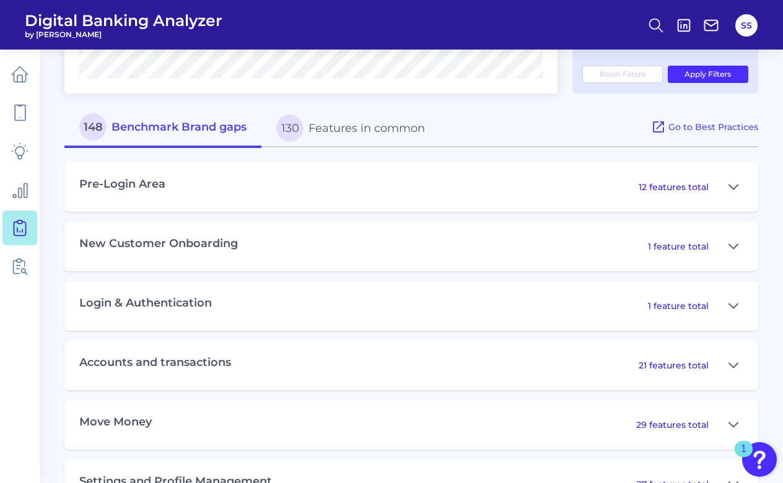
scroll to position [507, 0]
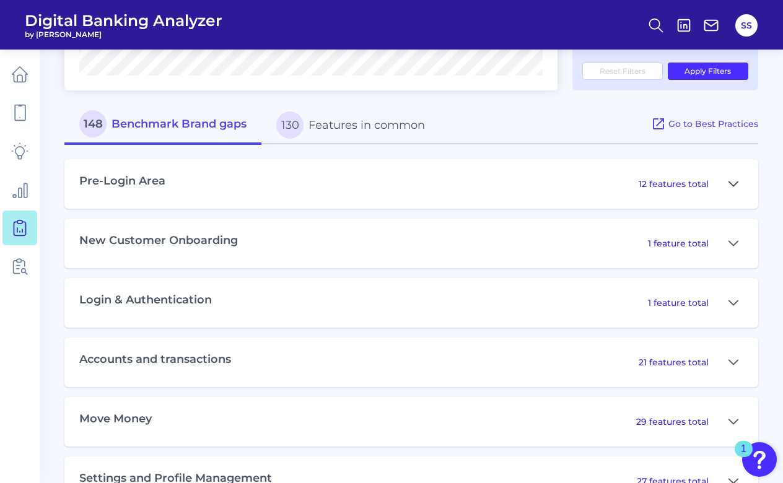
click at [731, 186] on icon at bounding box center [733, 183] width 10 height 15
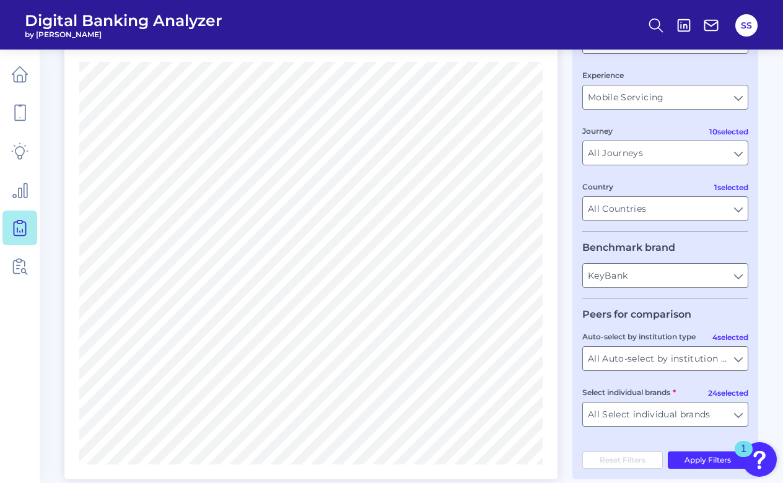
scroll to position [128, 0]
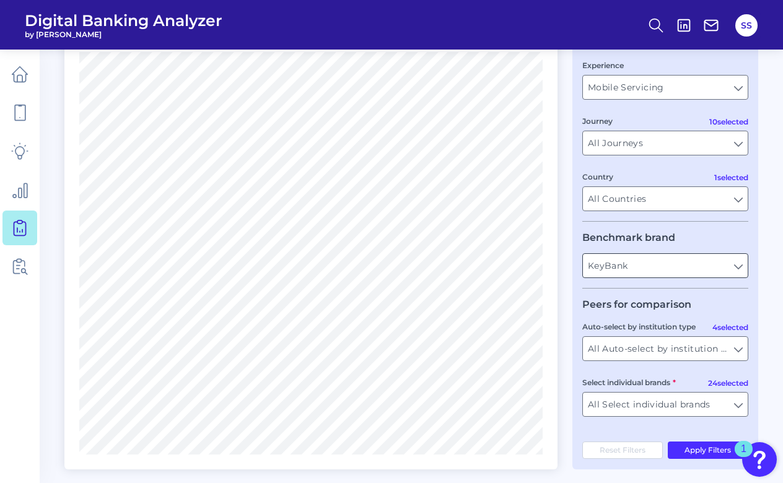
click at [671, 271] on input "KeyBank" at bounding box center [665, 266] width 165 height 24
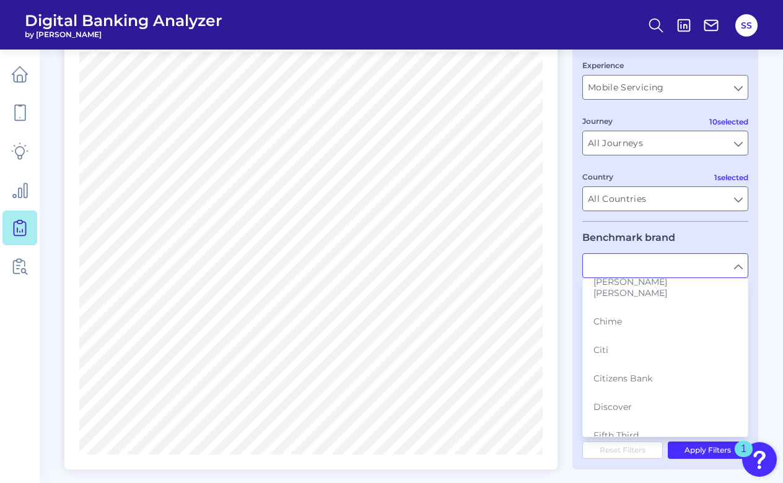
scroll to position [178, 0]
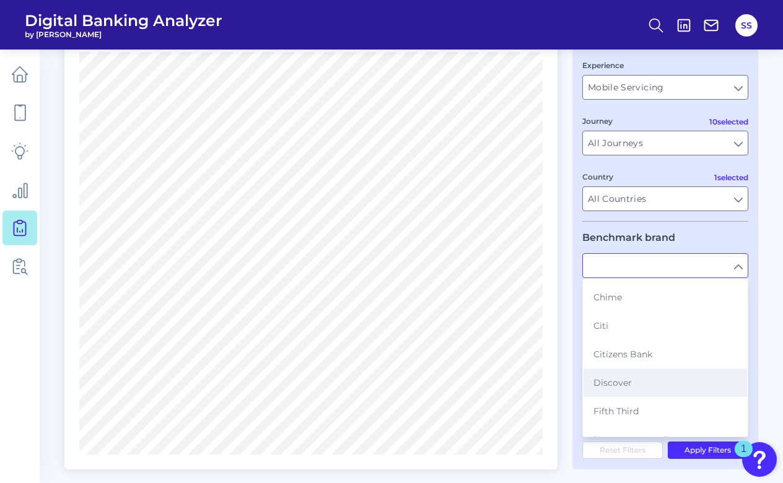
click at [665, 372] on button "Discover" at bounding box center [664, 382] width 163 height 28
type input "Discover"
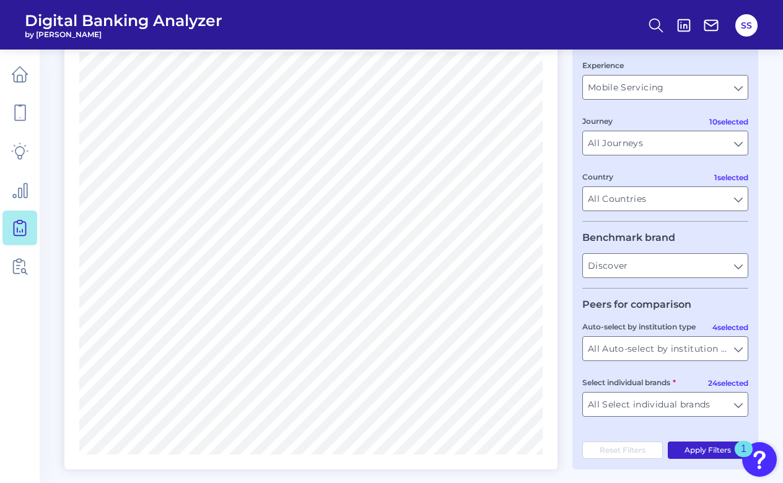
click at [705, 456] on button "Apply Filters" at bounding box center [708, 450] width 81 height 17
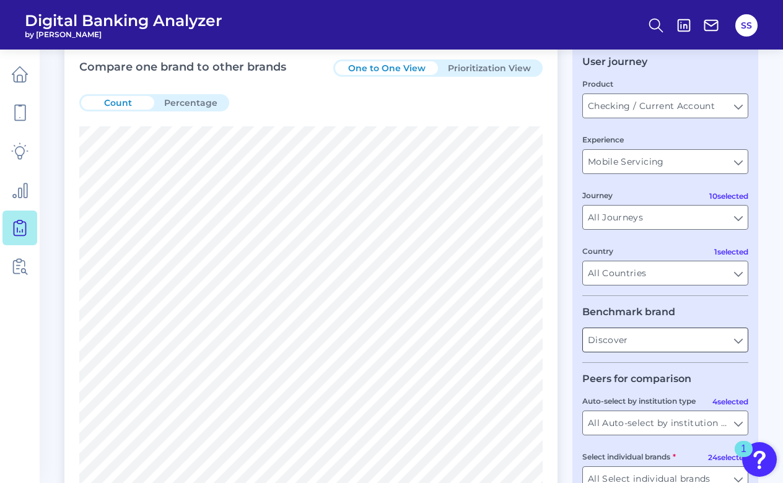
scroll to position [0, 0]
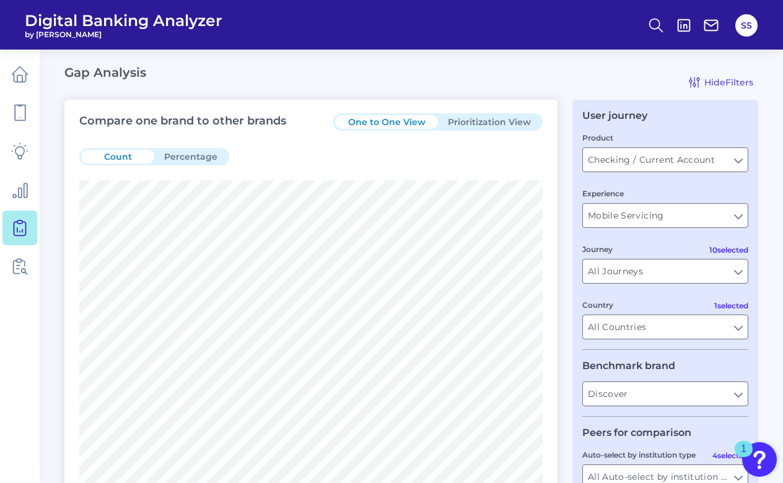
click at [486, 123] on button "Prioritization View" at bounding box center [489, 122] width 103 height 14
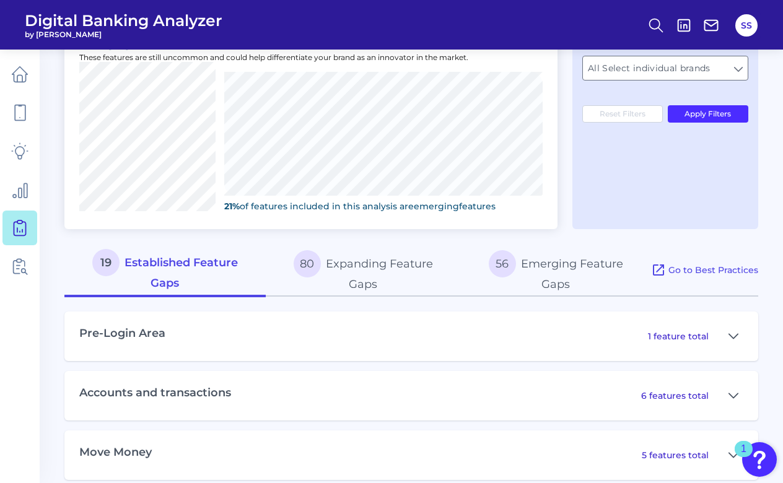
scroll to position [477, 0]
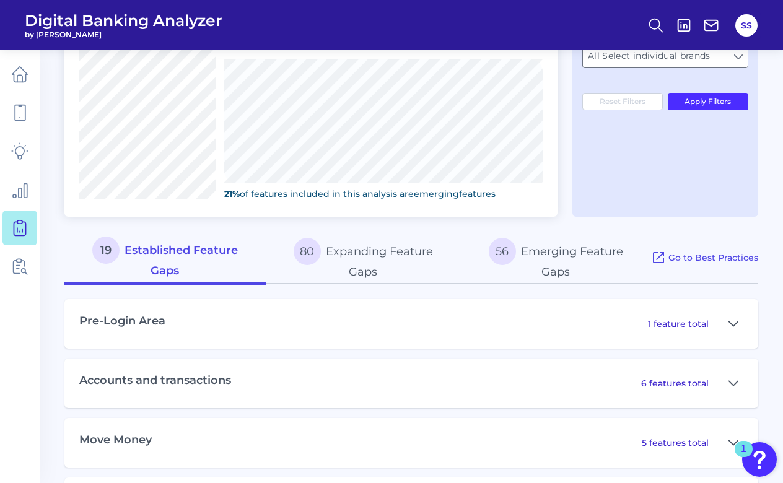
click at [406, 256] on button "80 Expanding Feature Gaps" at bounding box center [363, 258] width 195 height 53
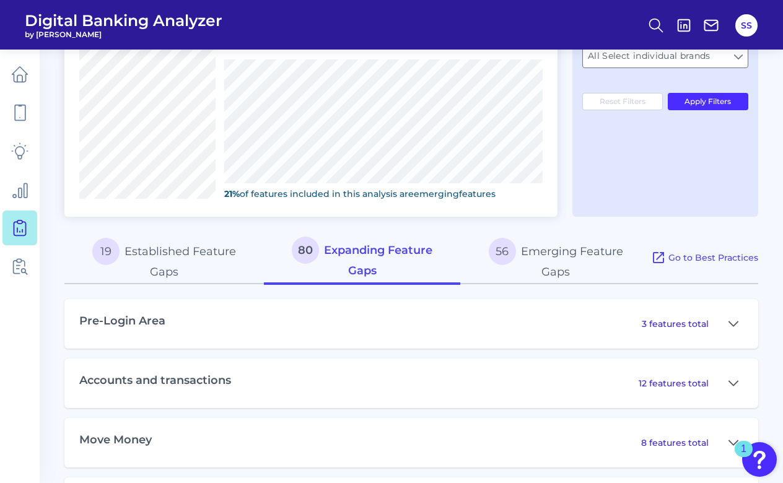
click at [552, 264] on button "56 Emerging Feature Gaps" at bounding box center [555, 258] width 191 height 53
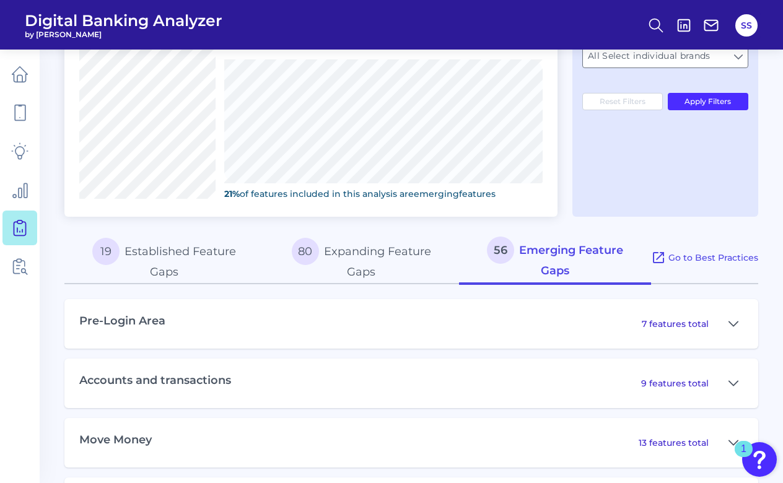
click at [394, 260] on button "80 Expanding Feature Gaps" at bounding box center [361, 258] width 195 height 53
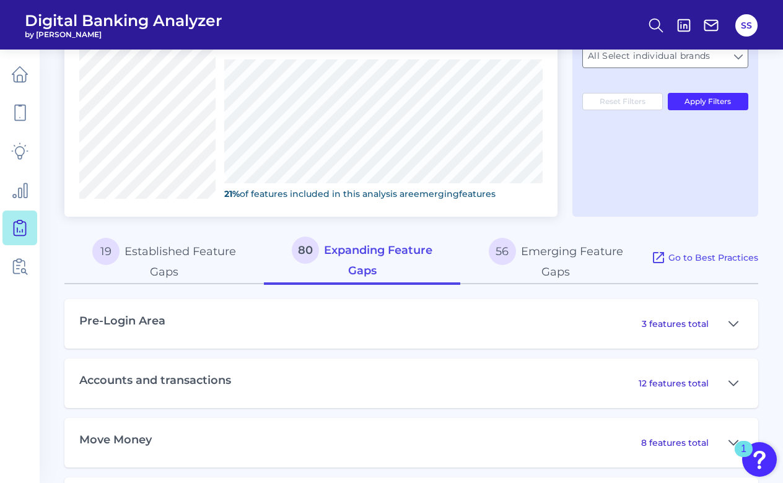
click at [172, 264] on button "19 Established Feature Gaps" at bounding box center [163, 258] width 199 height 53
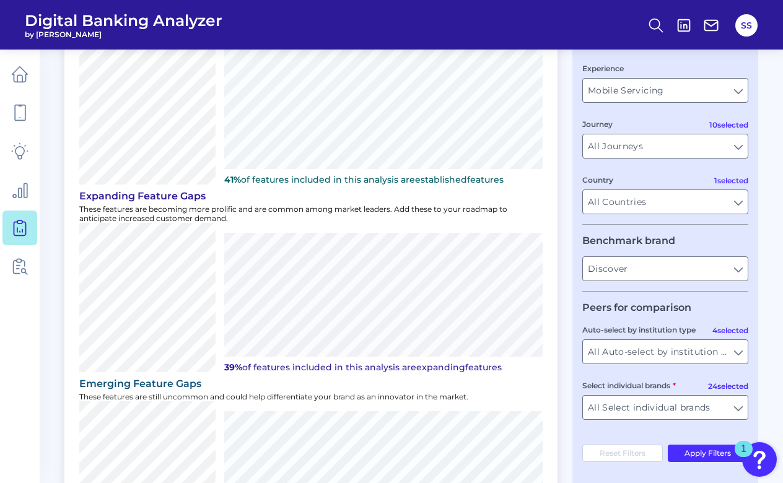
scroll to position [0, 0]
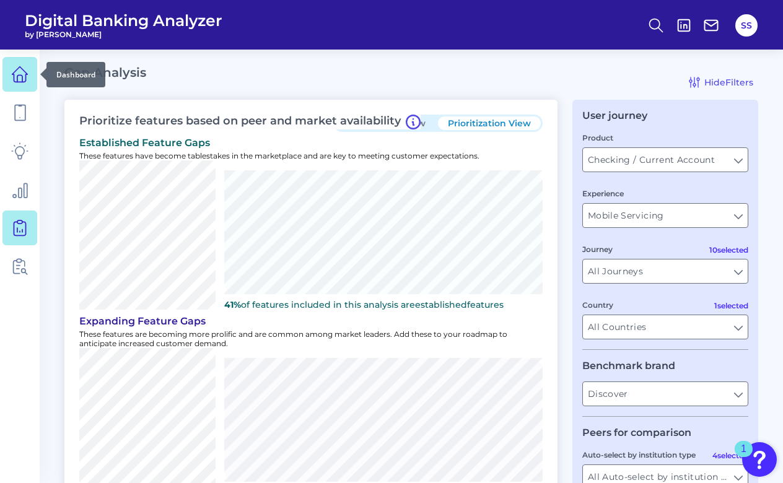
click at [24, 69] on icon at bounding box center [19, 74] width 17 height 17
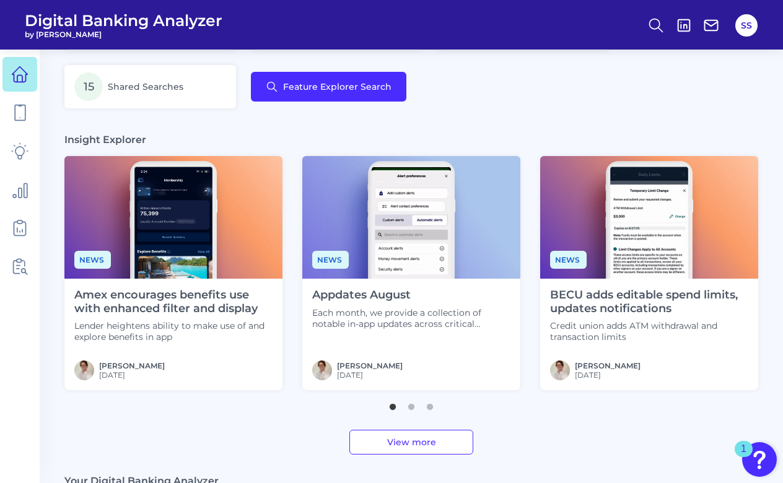
scroll to position [295, 0]
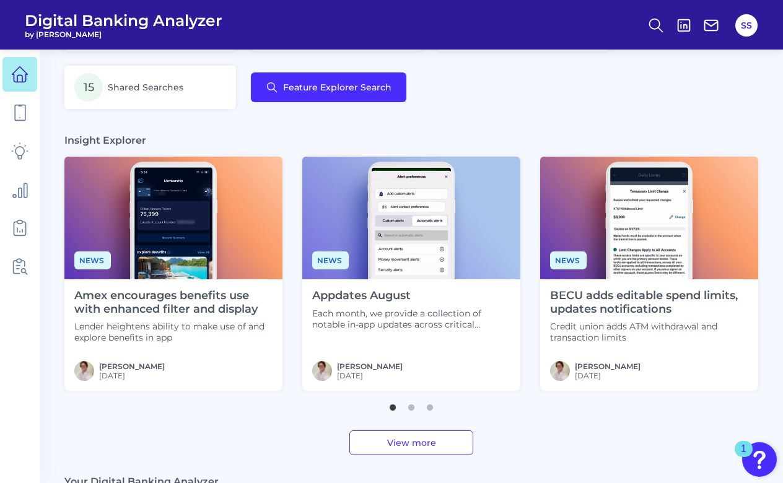
click at [404, 436] on link "View more" at bounding box center [411, 442] width 124 height 25
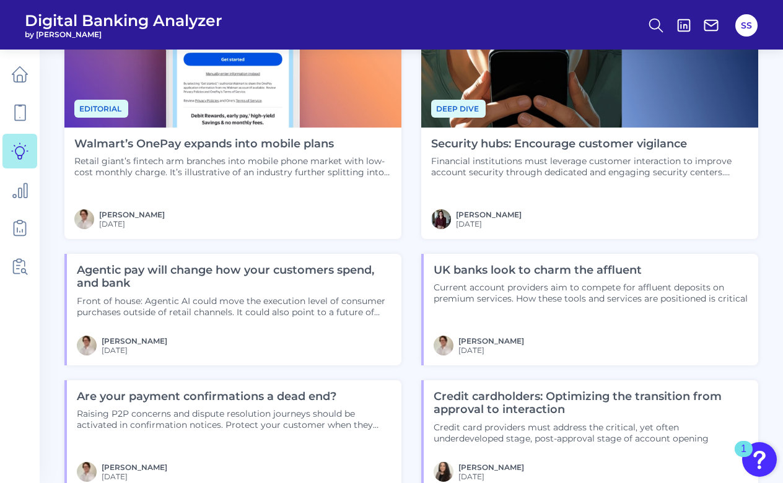
scroll to position [844, 0]
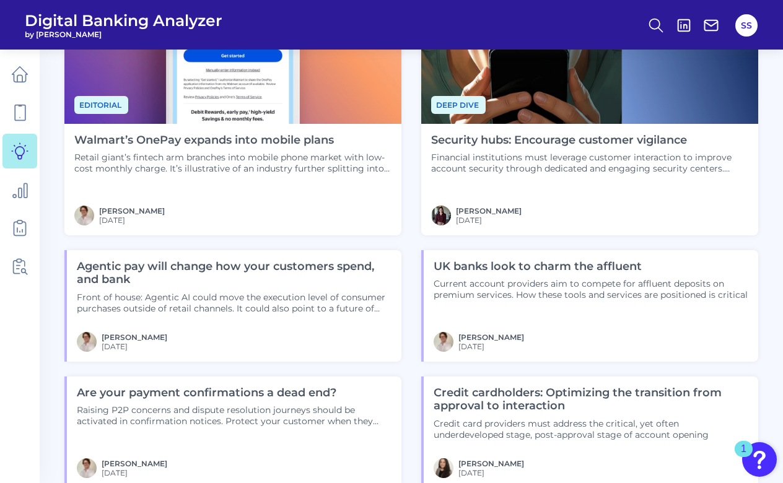
click at [570, 266] on h4 "UK banks look to charm the affluent" at bounding box center [590, 267] width 315 height 14
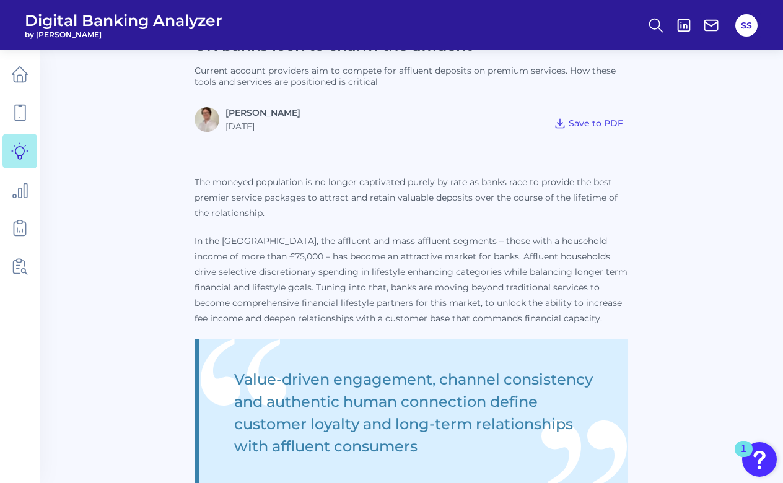
scroll to position [334, 0]
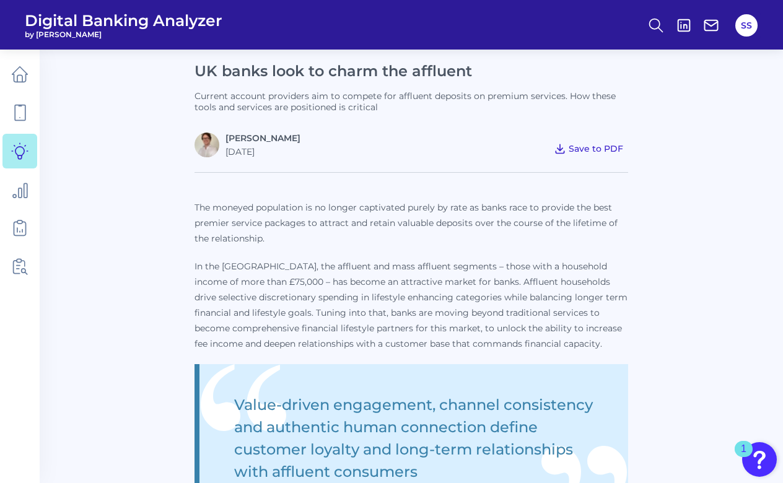
click at [575, 149] on span "Save to PDF" at bounding box center [595, 148] width 54 height 11
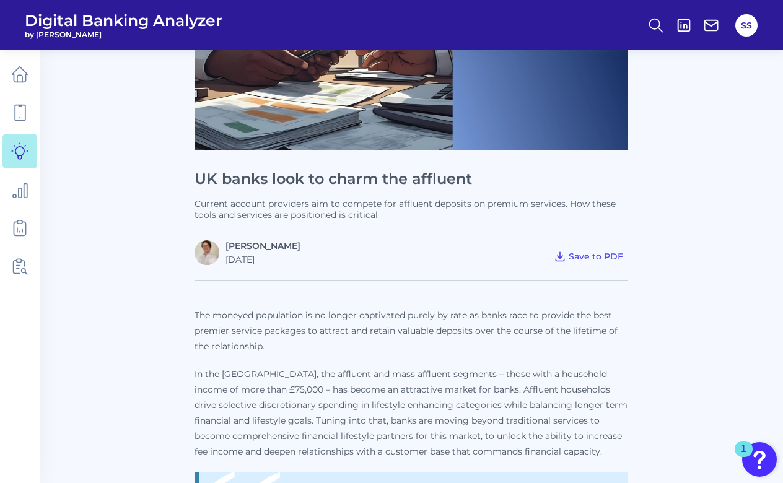
scroll to position [346, 0]
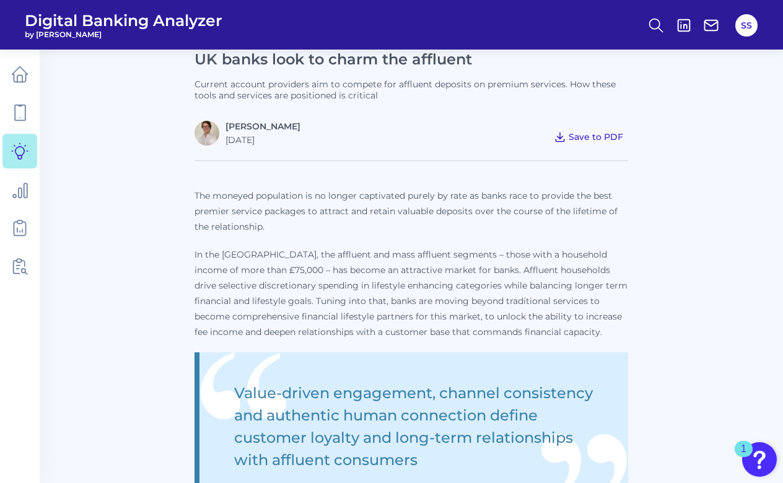
click at [585, 134] on span "Save to PDF" at bounding box center [595, 136] width 54 height 11
